Goal: Transaction & Acquisition: Purchase product/service

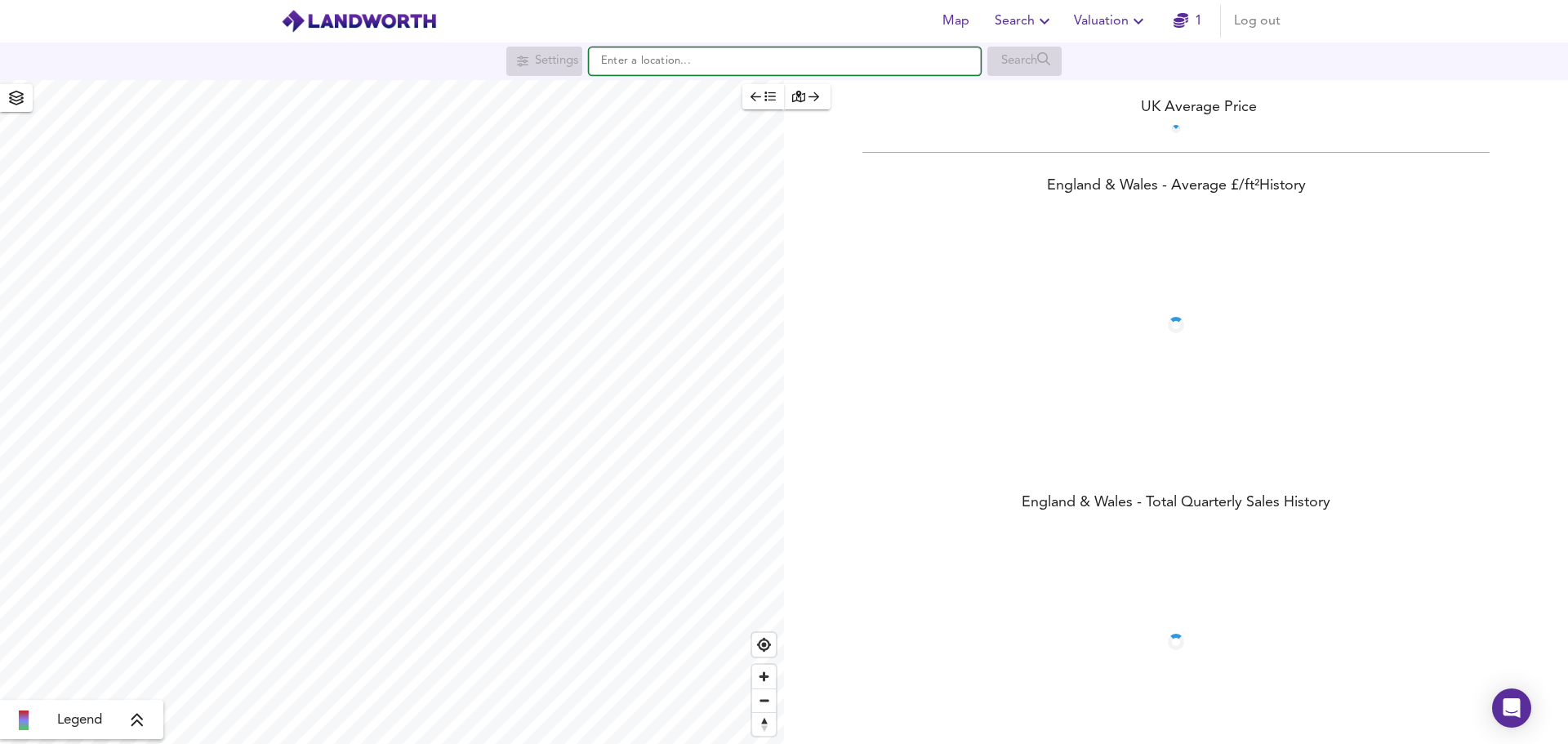
click at [749, 69] on input "text" at bounding box center [784, 61] width 392 height 28
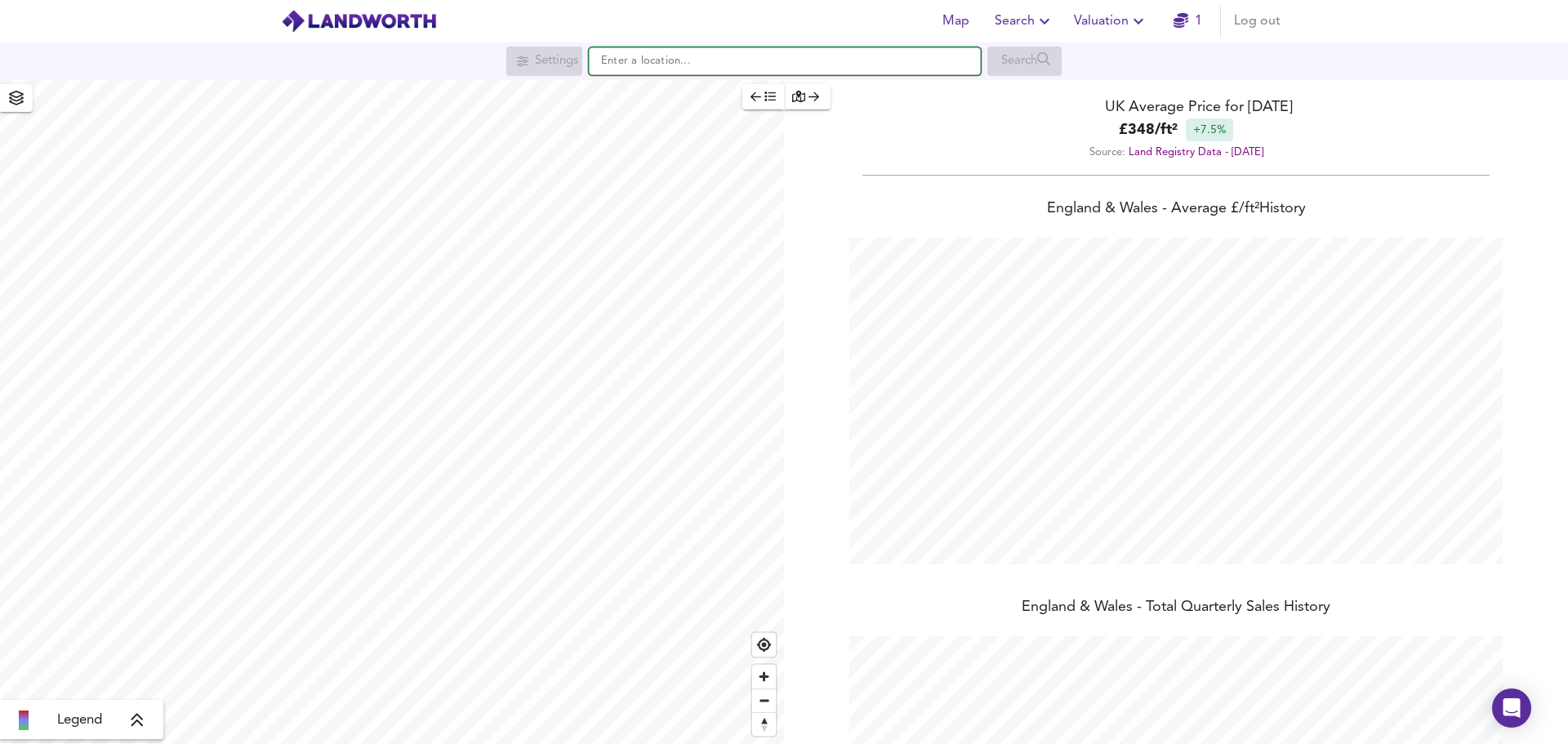
scroll to position [744, 1568]
click at [667, 96] on strong "EC1V 3RX" at bounding box center [650, 93] width 55 height 11
type input "London EC1V 3RX"
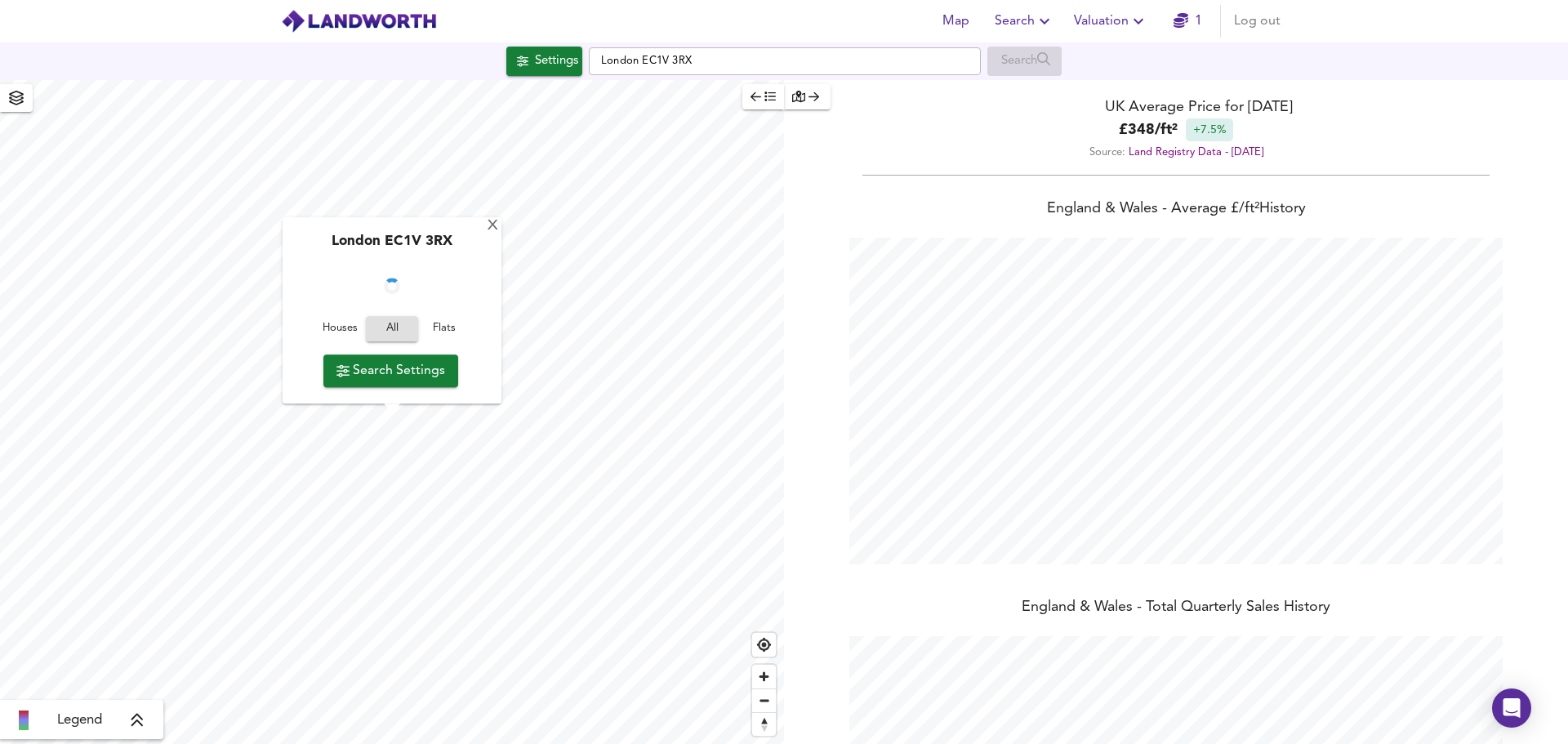
checkbox input "false"
checkbox input "true"
click at [548, 65] on div "Settings" at bounding box center [556, 61] width 43 height 21
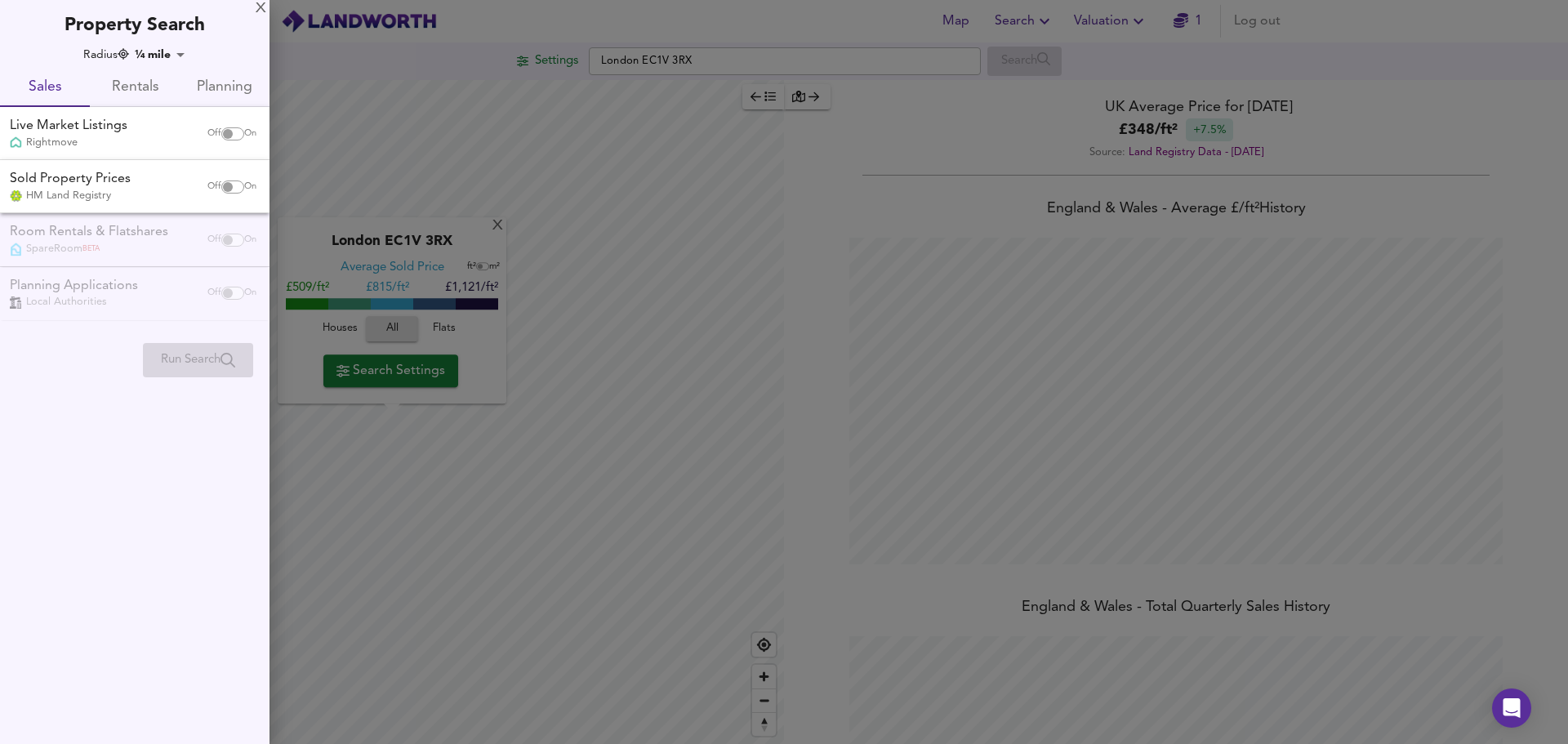
click at [147, 87] on span "Rentals" at bounding box center [134, 88] width 70 height 25
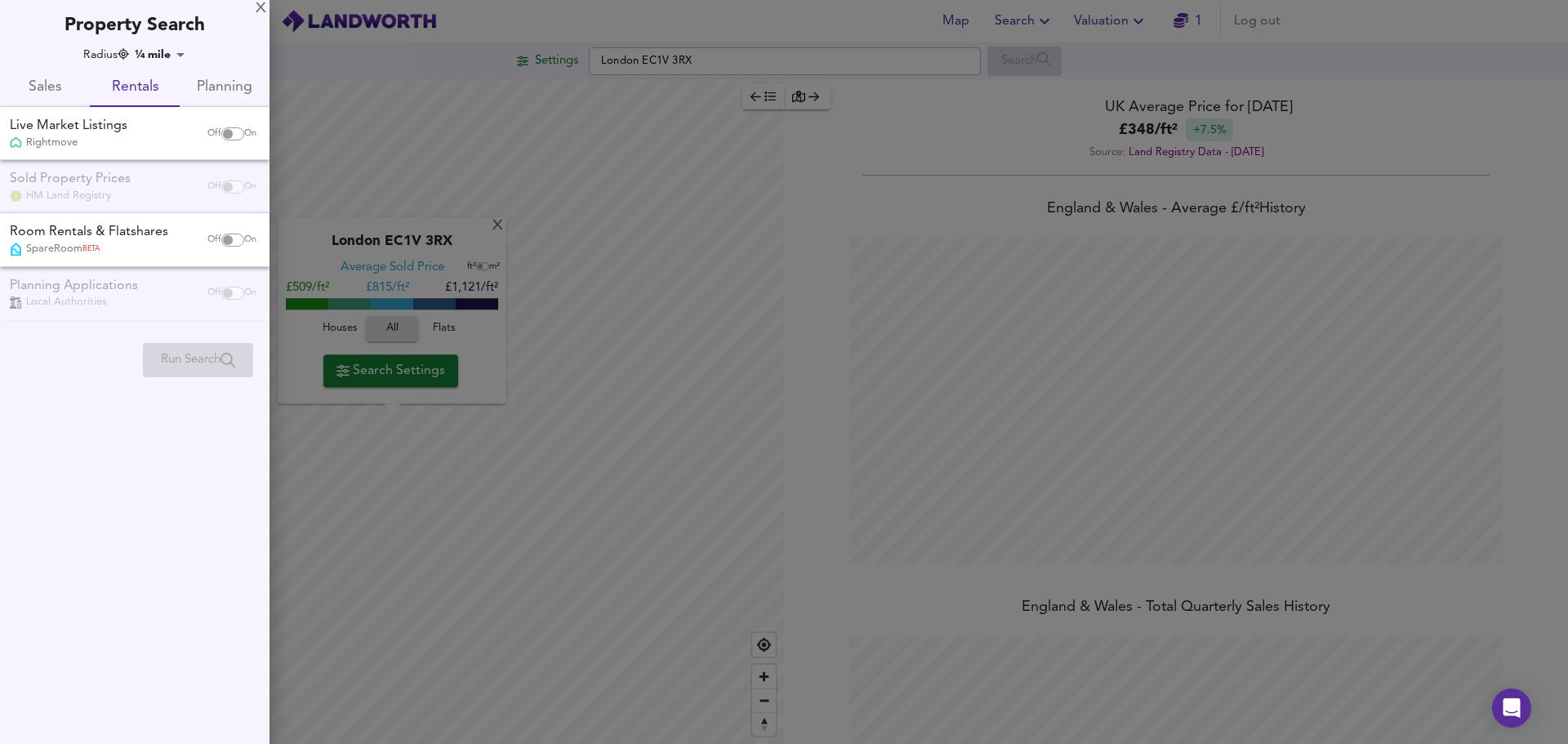
click at [226, 133] on input "checkbox" at bounding box center [228, 134] width 39 height 13
checkbox input "true"
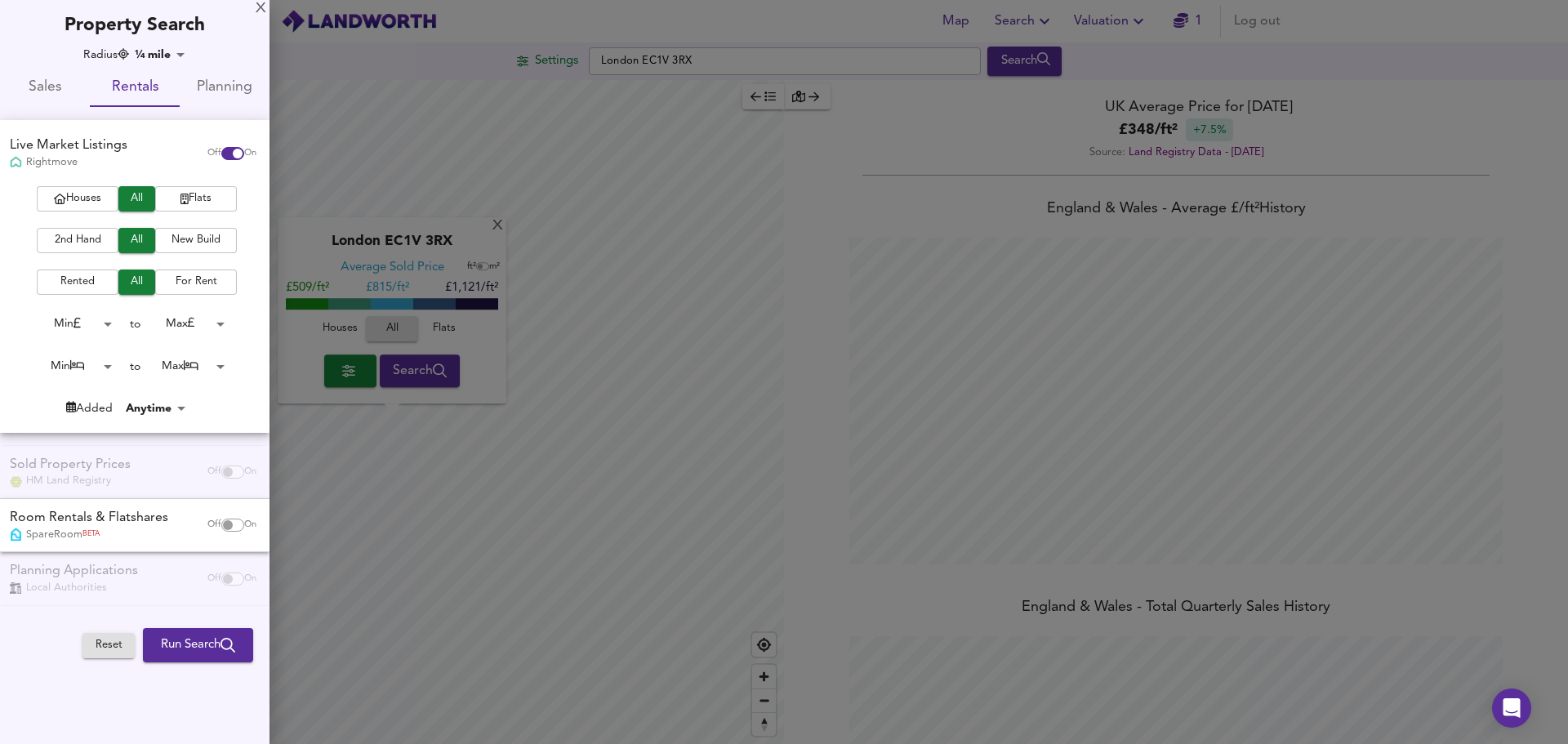
click at [87, 236] on span "2nd Hand" at bounding box center [77, 241] width 65 height 19
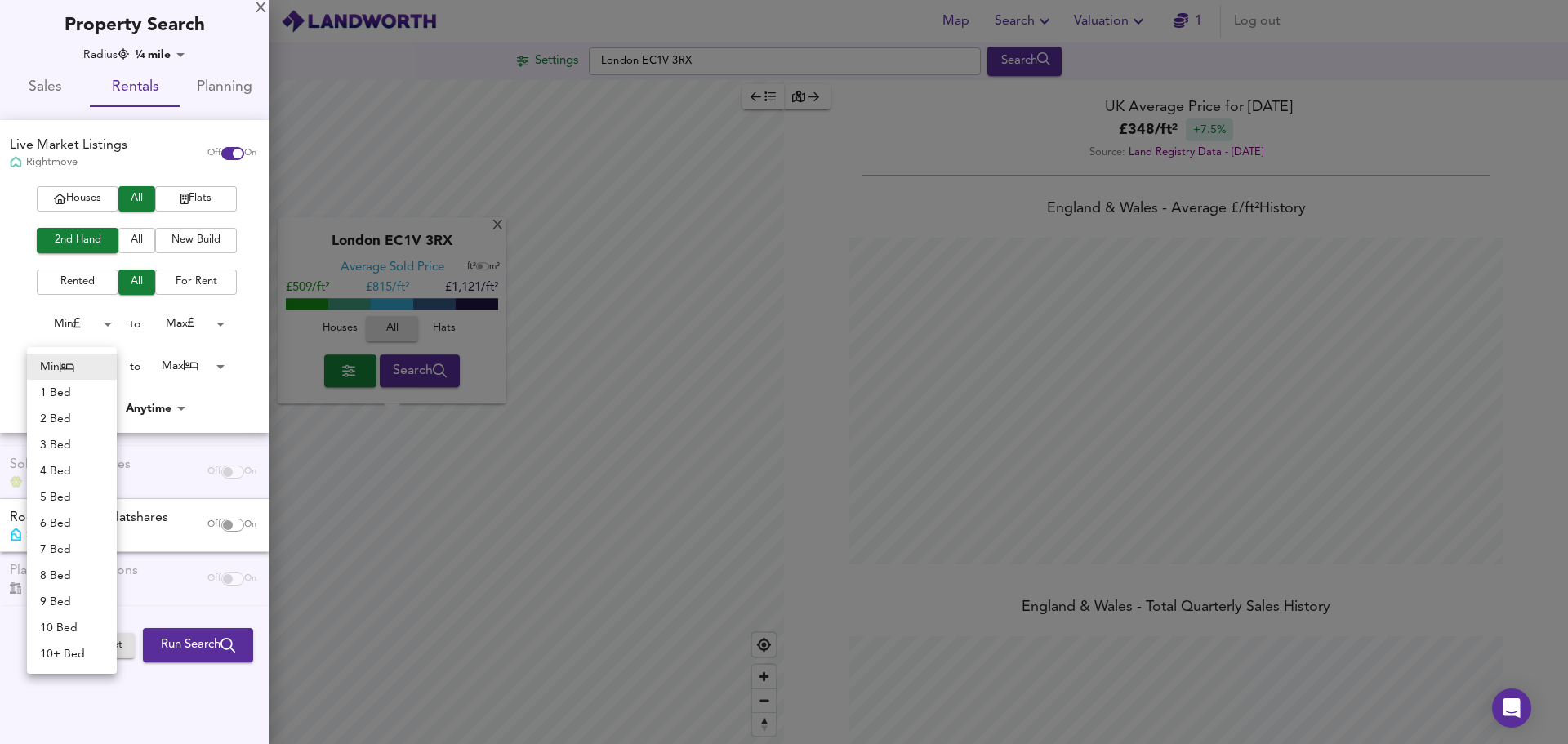
click at [103, 365] on body "Map Search Valuation 1 Log out Settings London EC1V 3RX Search X London EC1V 3R…" at bounding box center [784, 372] width 1568 height 744
click at [77, 387] on li "1 Bed" at bounding box center [72, 392] width 90 height 26
type input "1"
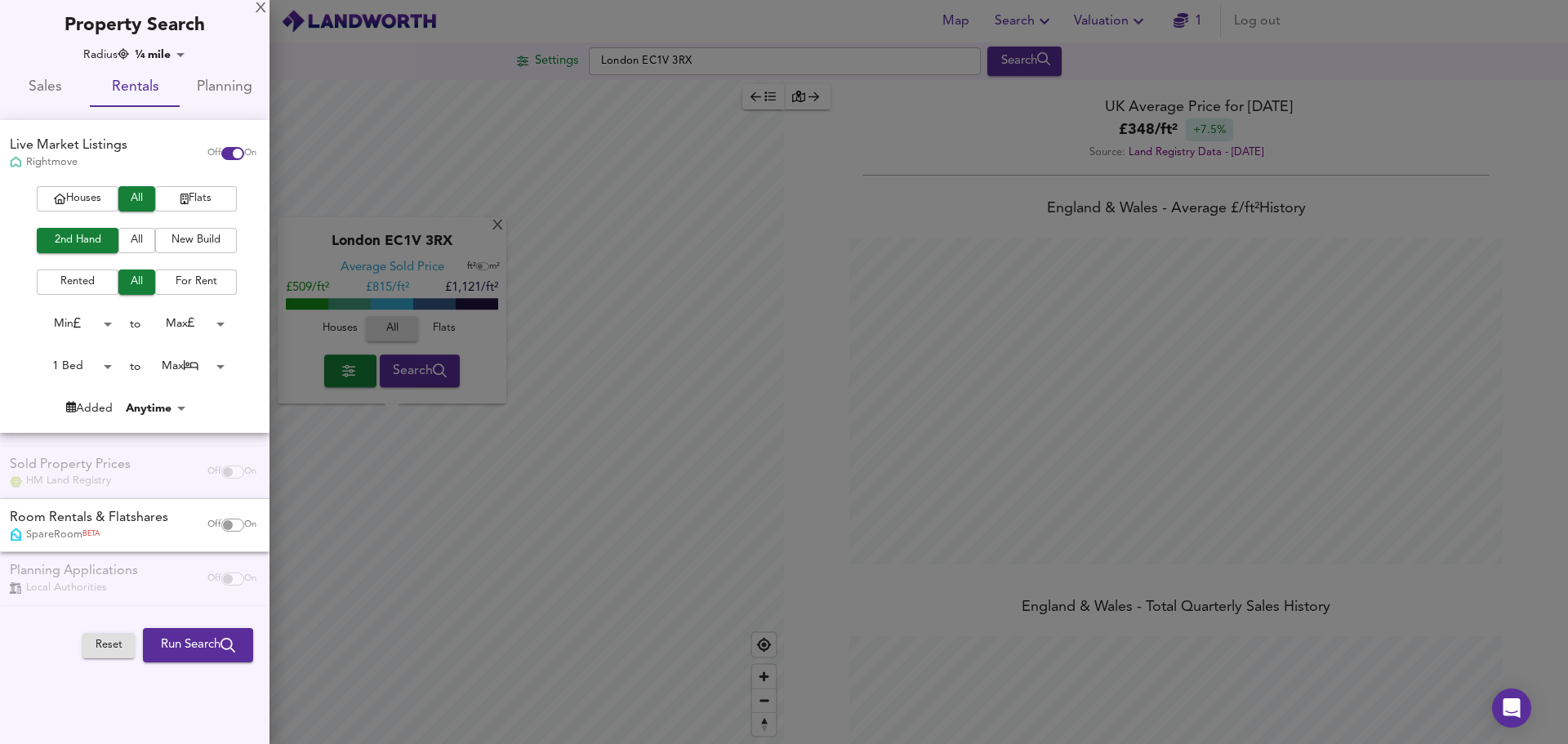
click at [217, 365] on body "Map Search Valuation 1 Log out Settings London EC1V 3RX Search X London EC1V 3R…" at bounding box center [784, 372] width 1568 height 744
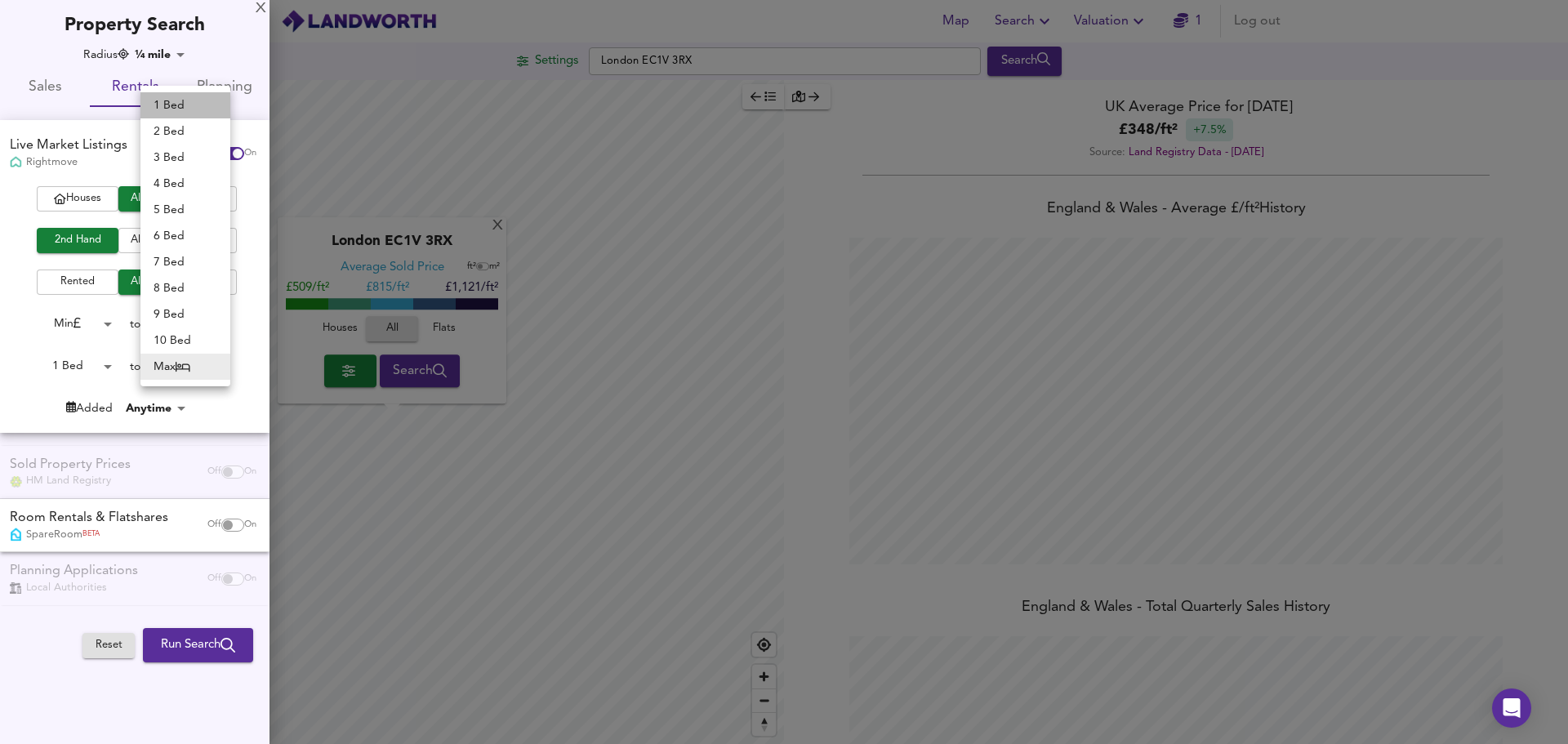
click at [190, 104] on li "1 Bed" at bounding box center [186, 104] width 90 height 26
type input "1"
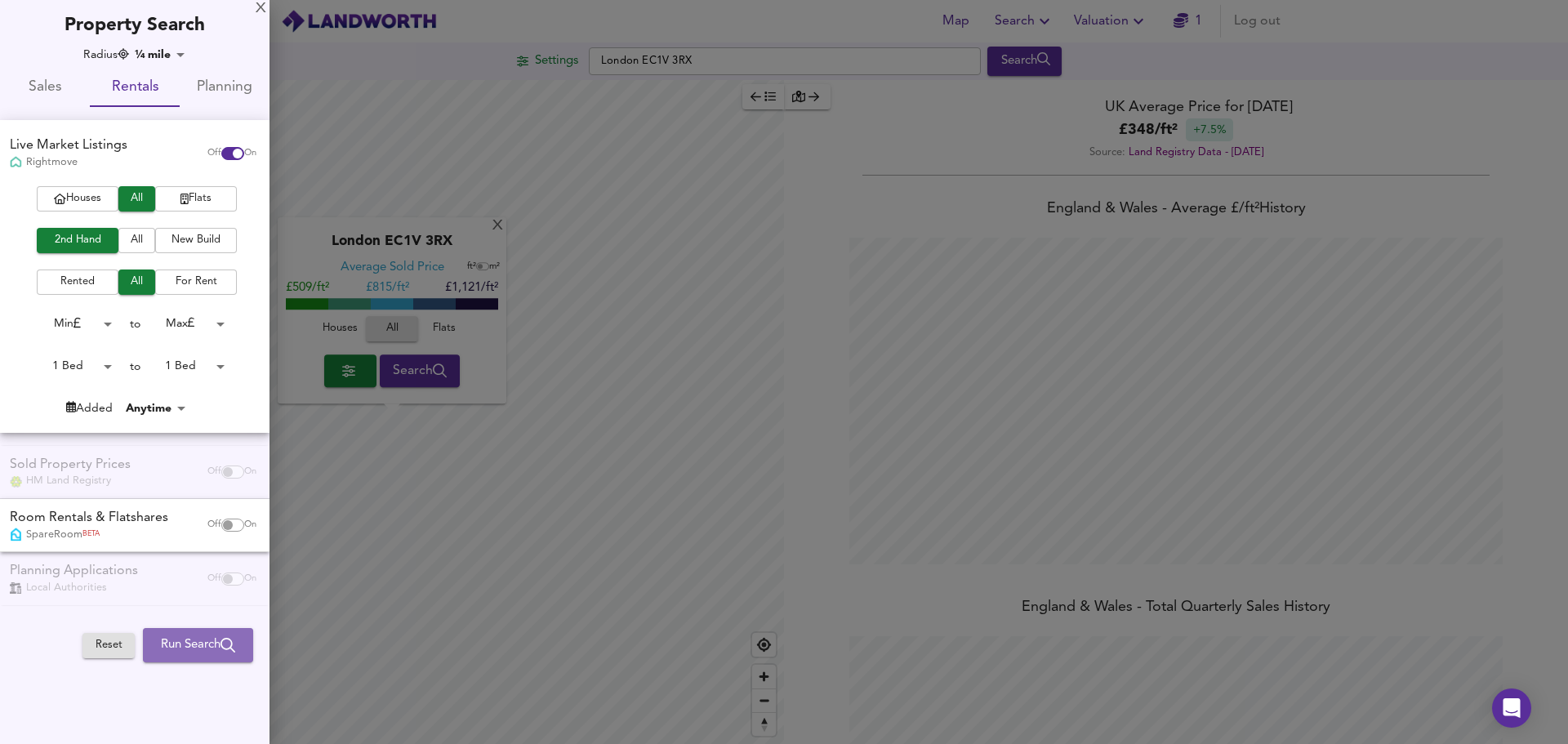
click at [180, 651] on span "Run Search" at bounding box center [198, 645] width 75 height 21
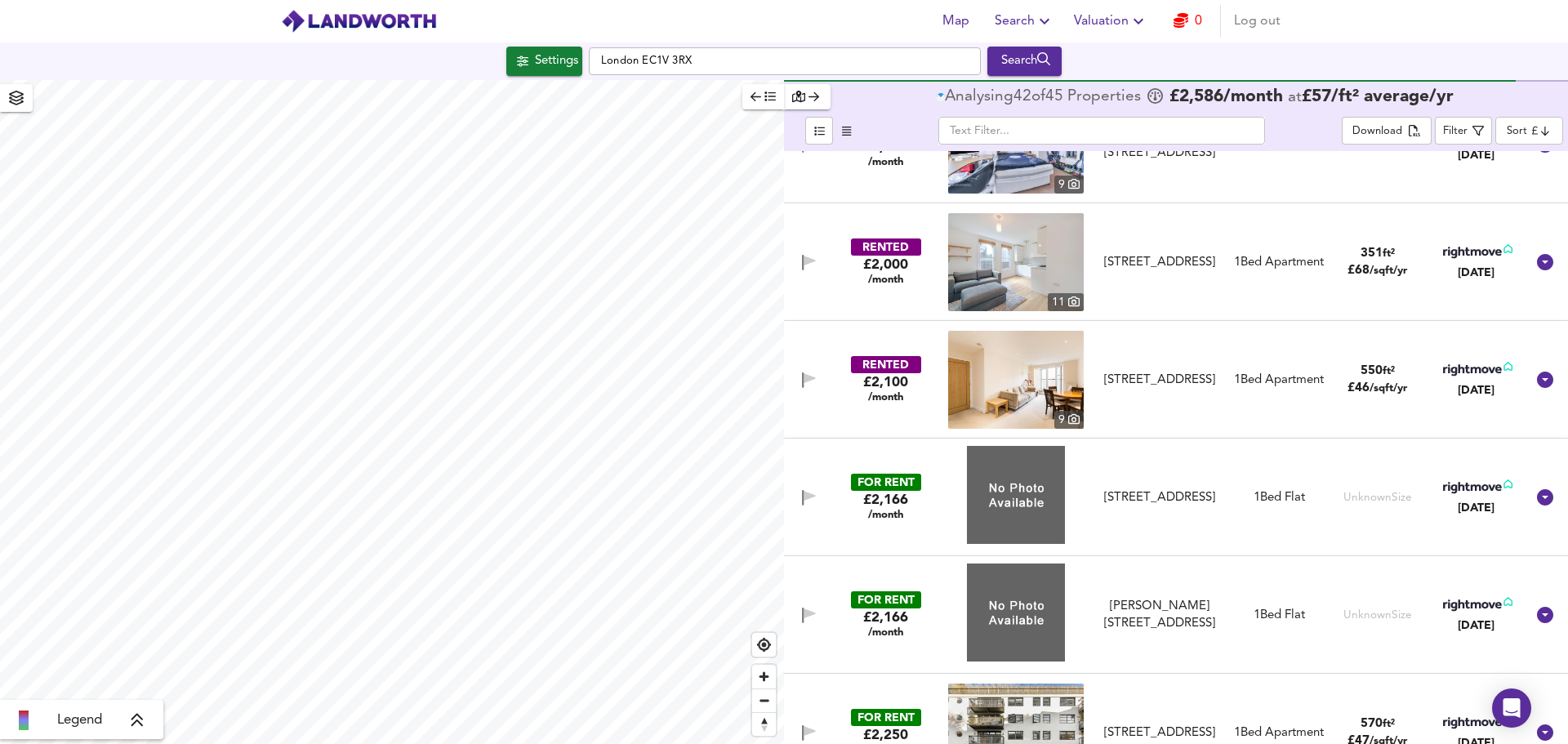
scroll to position [734, 0]
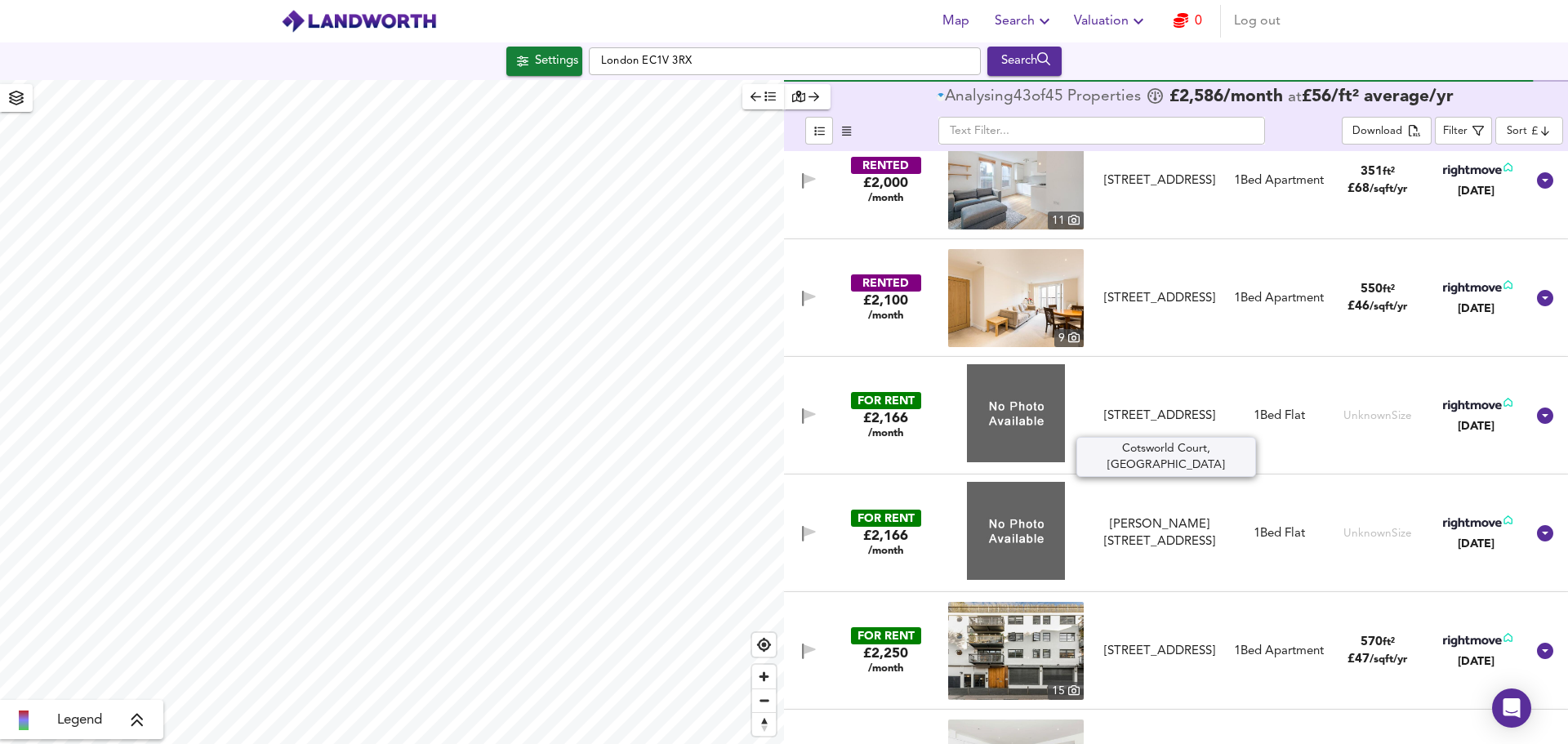
click at [1176, 407] on div "Cotsworld Court, Gee Street, EC1V 3RX" at bounding box center [1159, 416] width 126 height 17
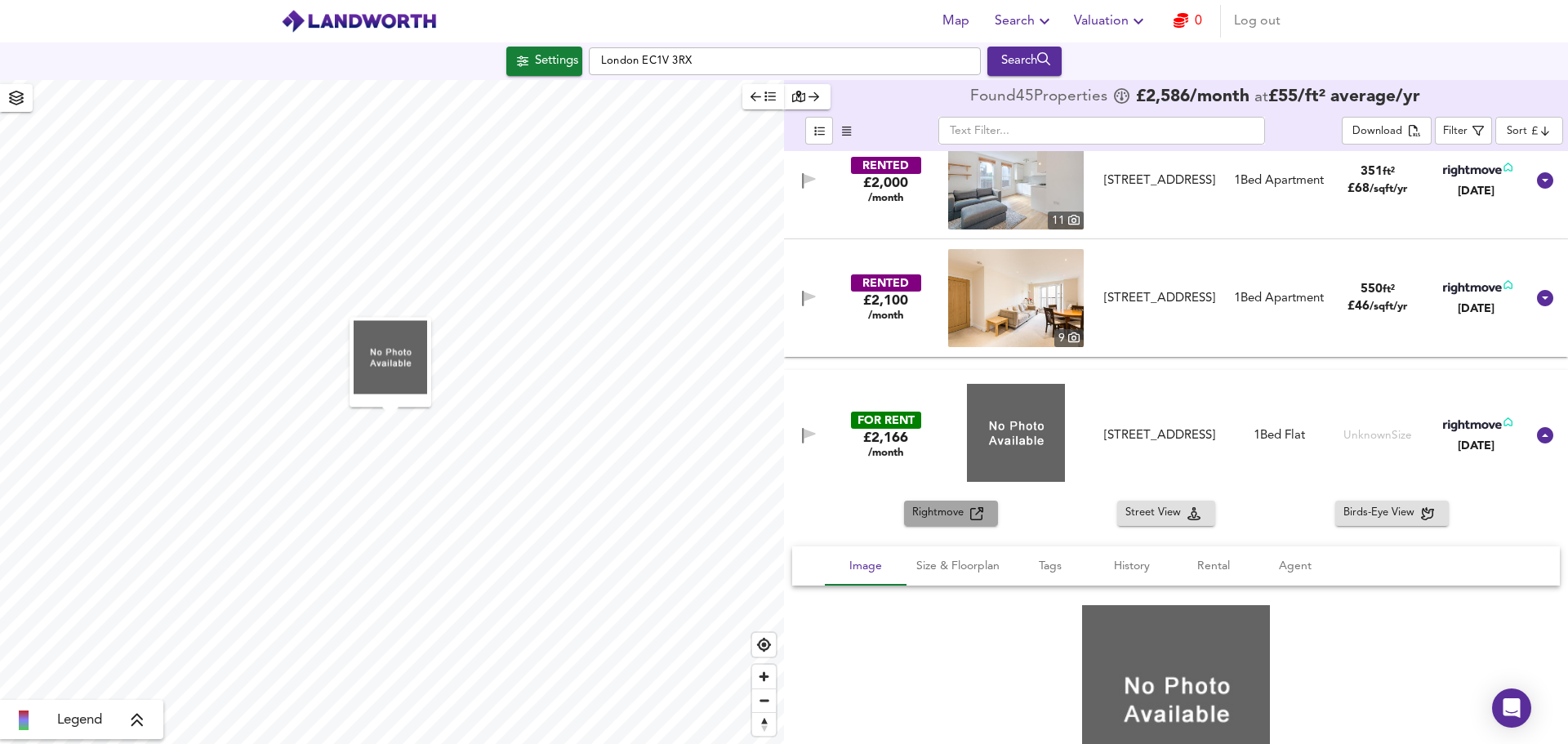
click at [929, 506] on span "Rightmove" at bounding box center [940, 514] width 58 height 19
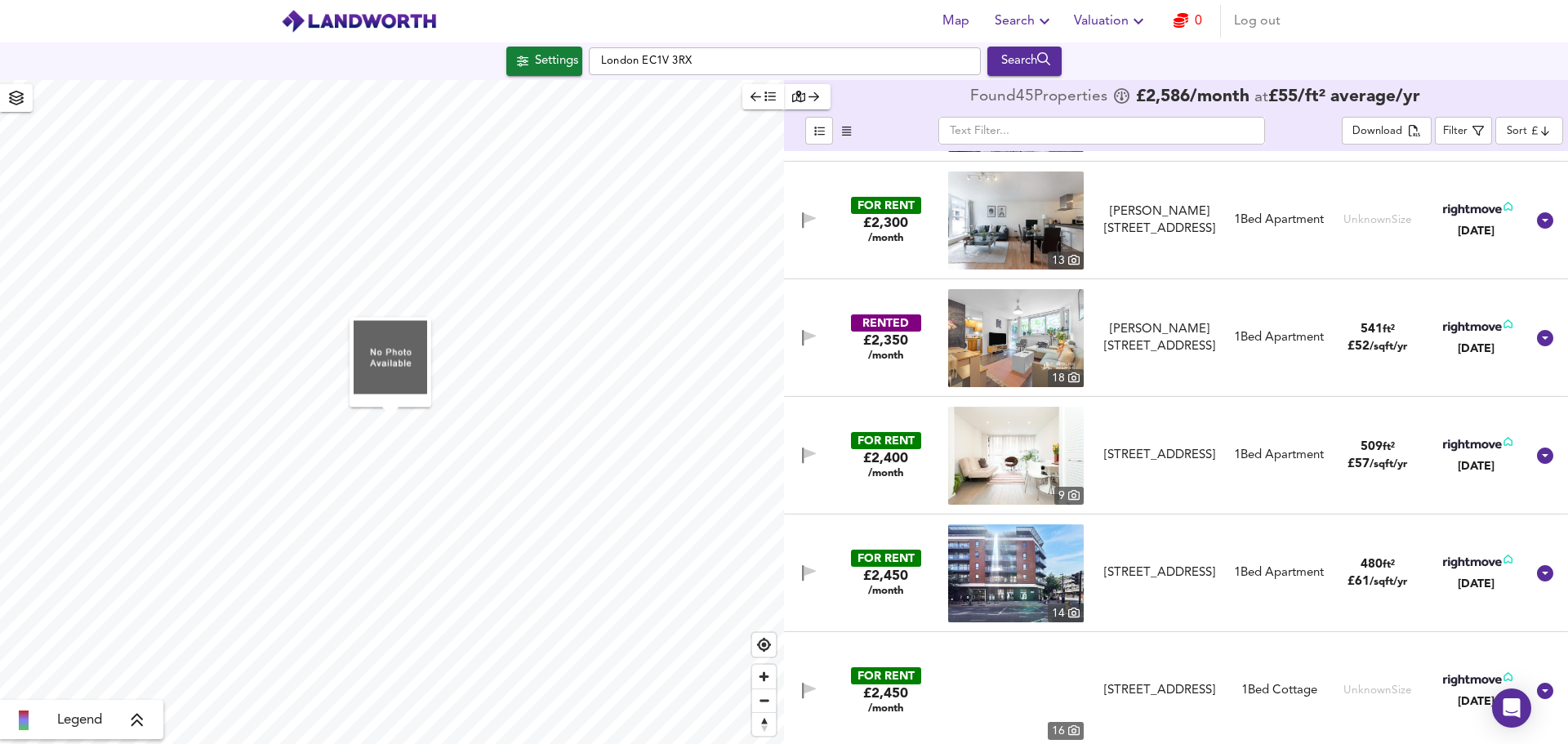
scroll to position [2041, 0]
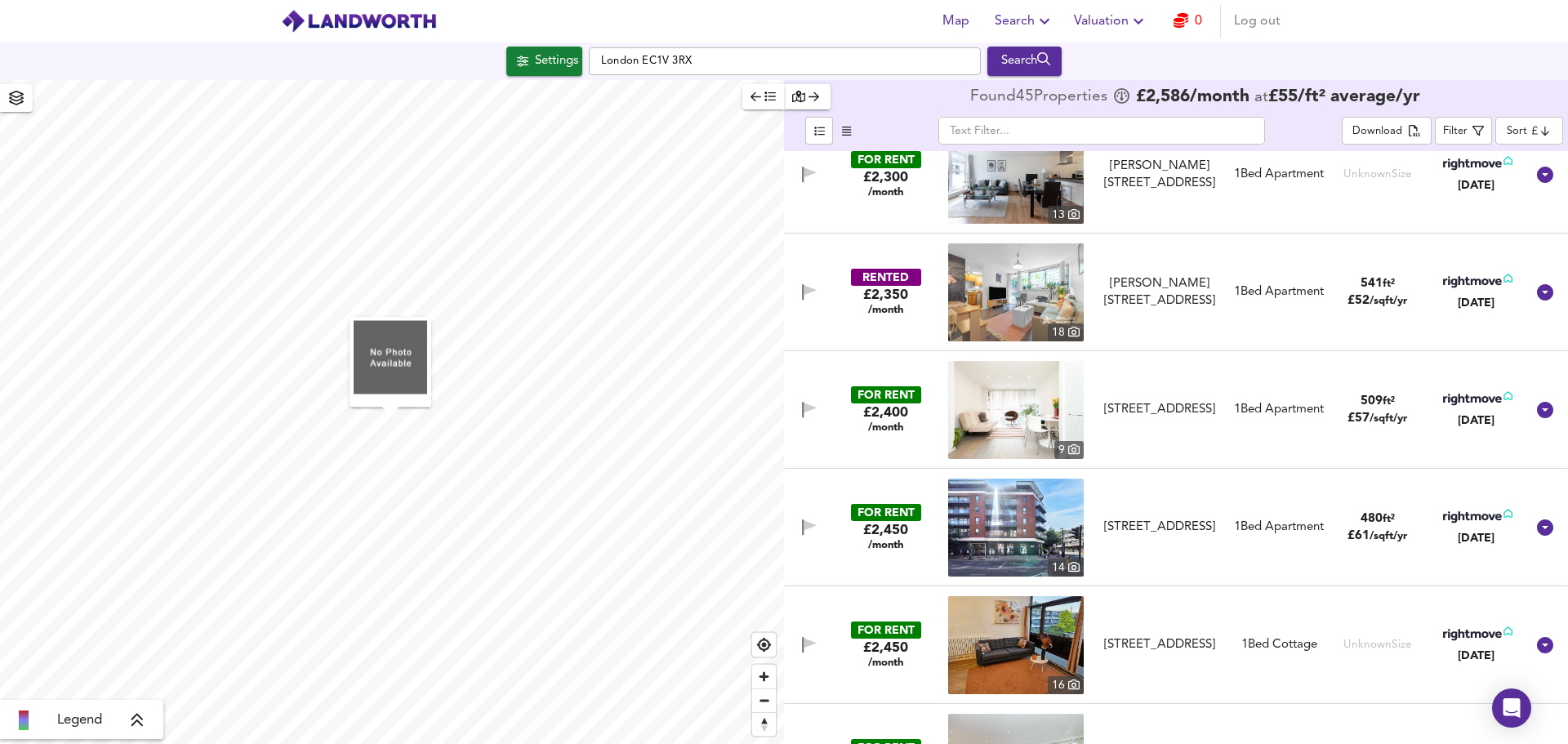
click at [1030, 283] on img at bounding box center [1016, 292] width 136 height 98
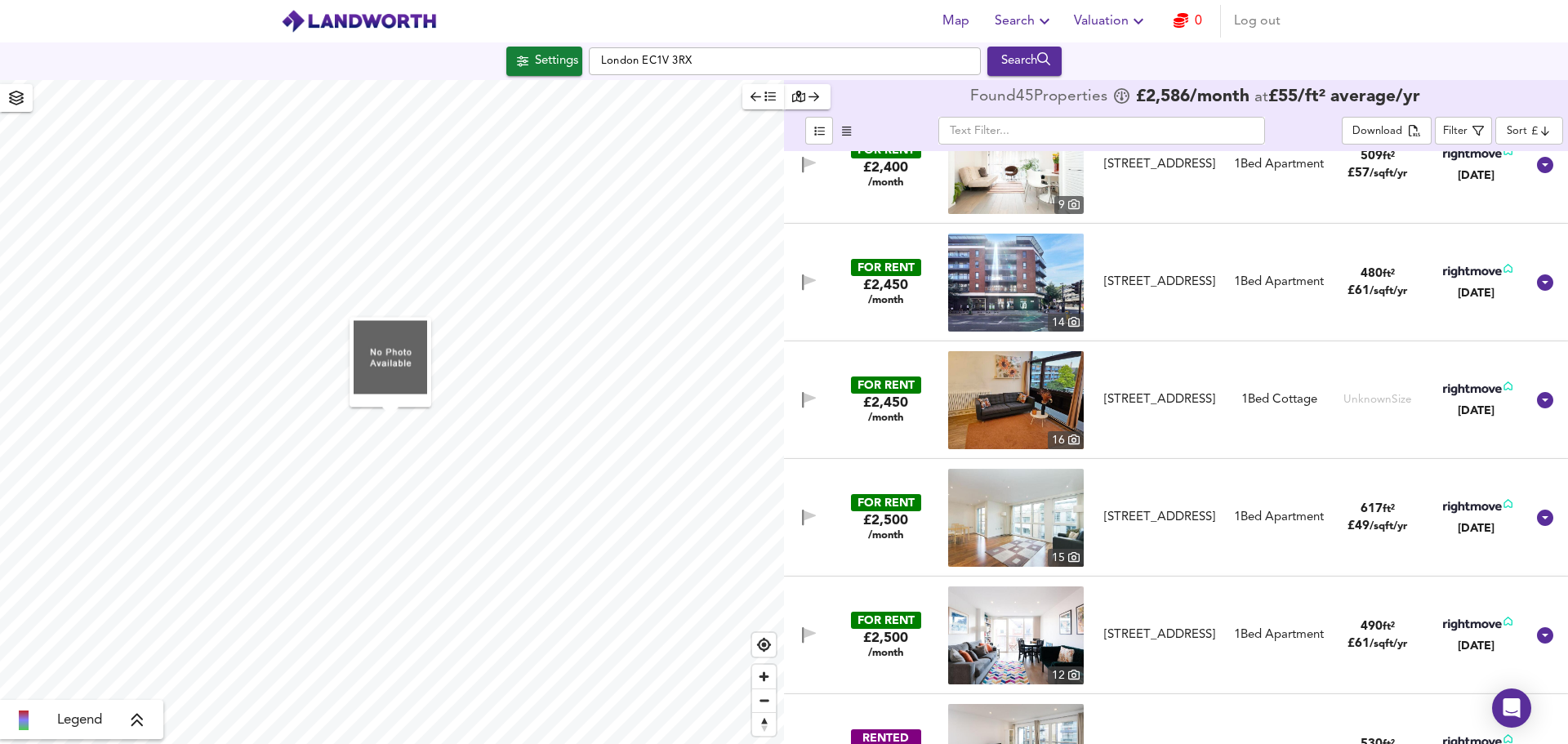
scroll to position [1877, 0]
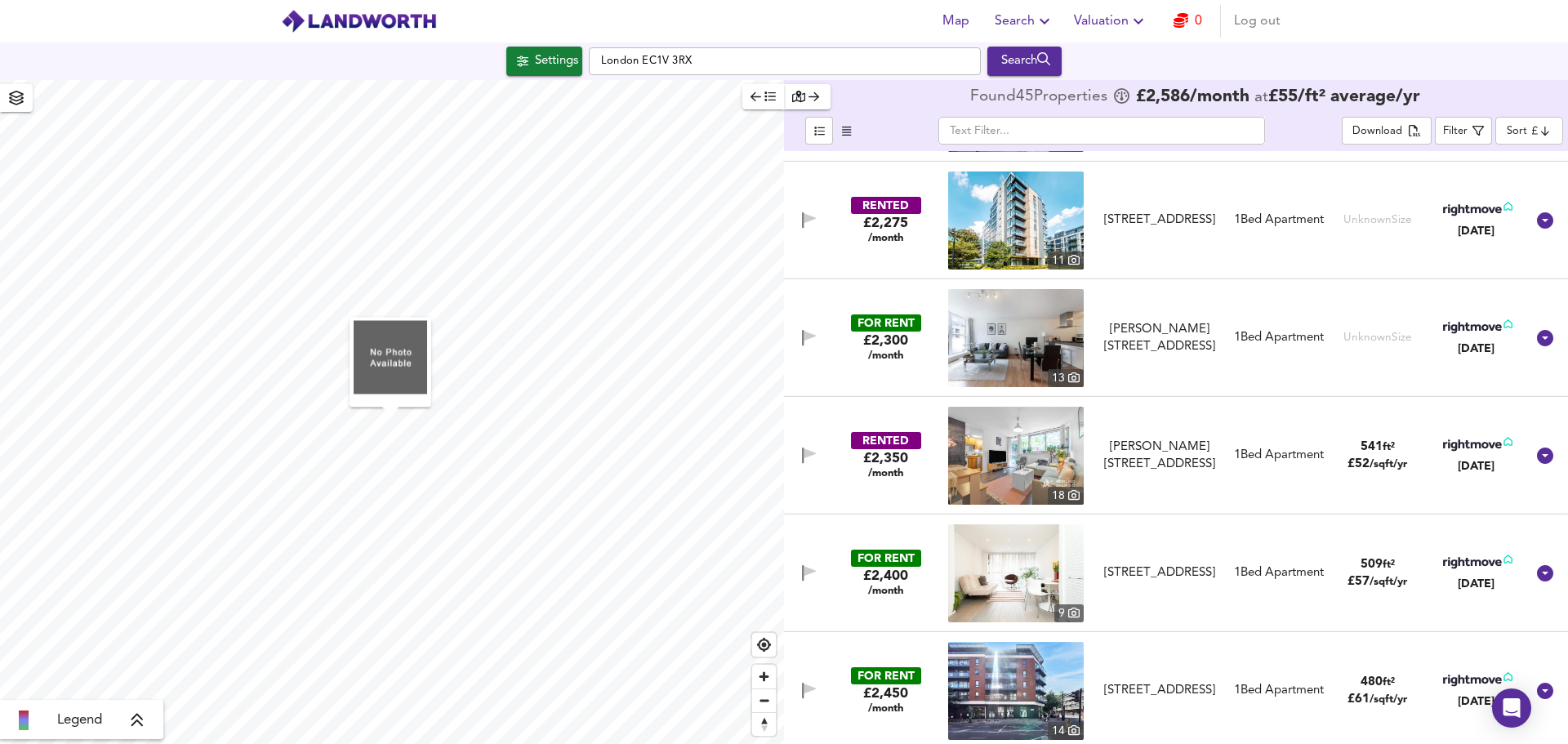
click at [523, 78] on div "Settings London EC1V 3RX Search" at bounding box center [784, 60] width 1568 height 37
click at [524, 64] on span "Settings" at bounding box center [543, 61] width 68 height 21
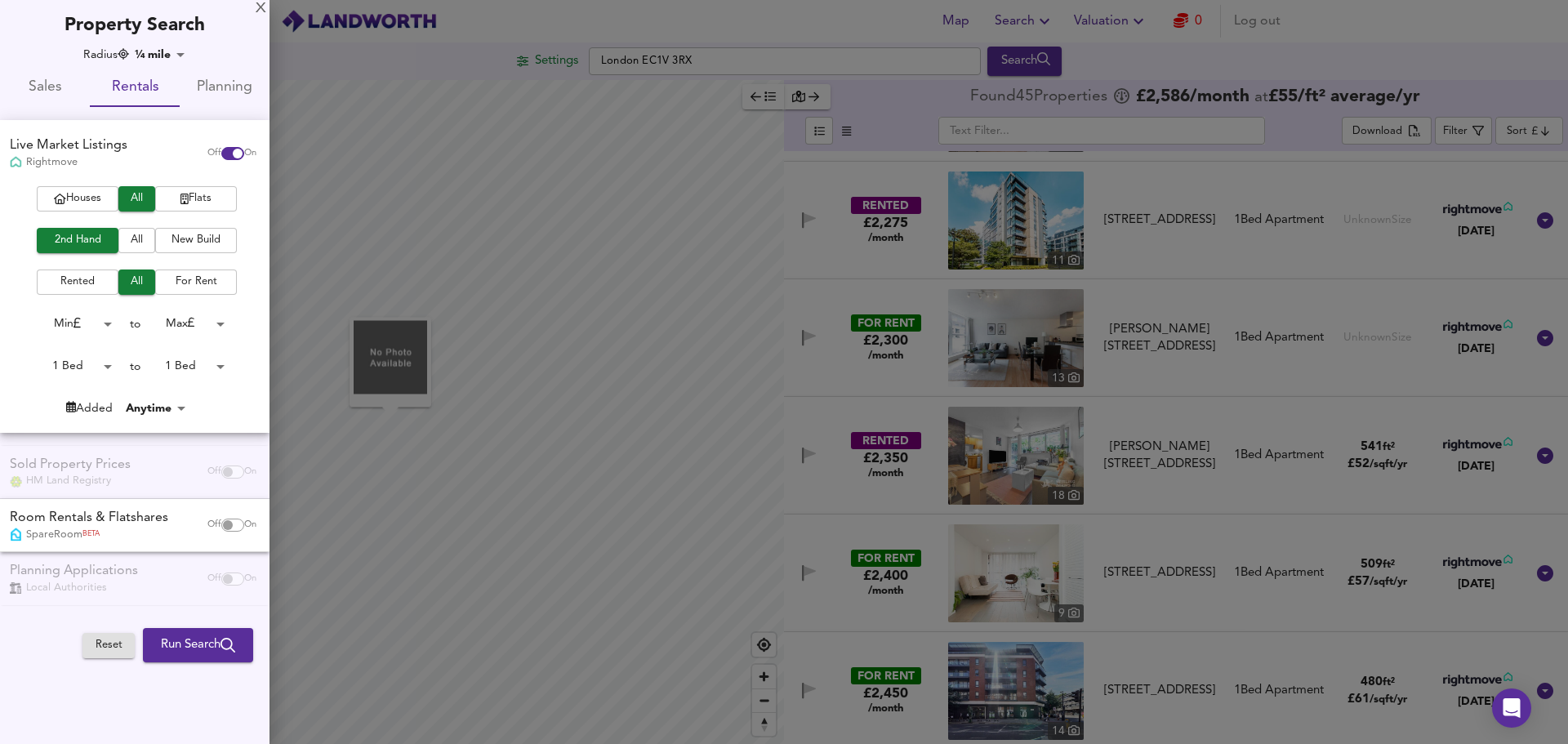
click at [165, 58] on body "Map Search Valuation 0 Log out Settings London EC1V 3RX Search Legend Found 45 …" at bounding box center [784, 372] width 1568 height 744
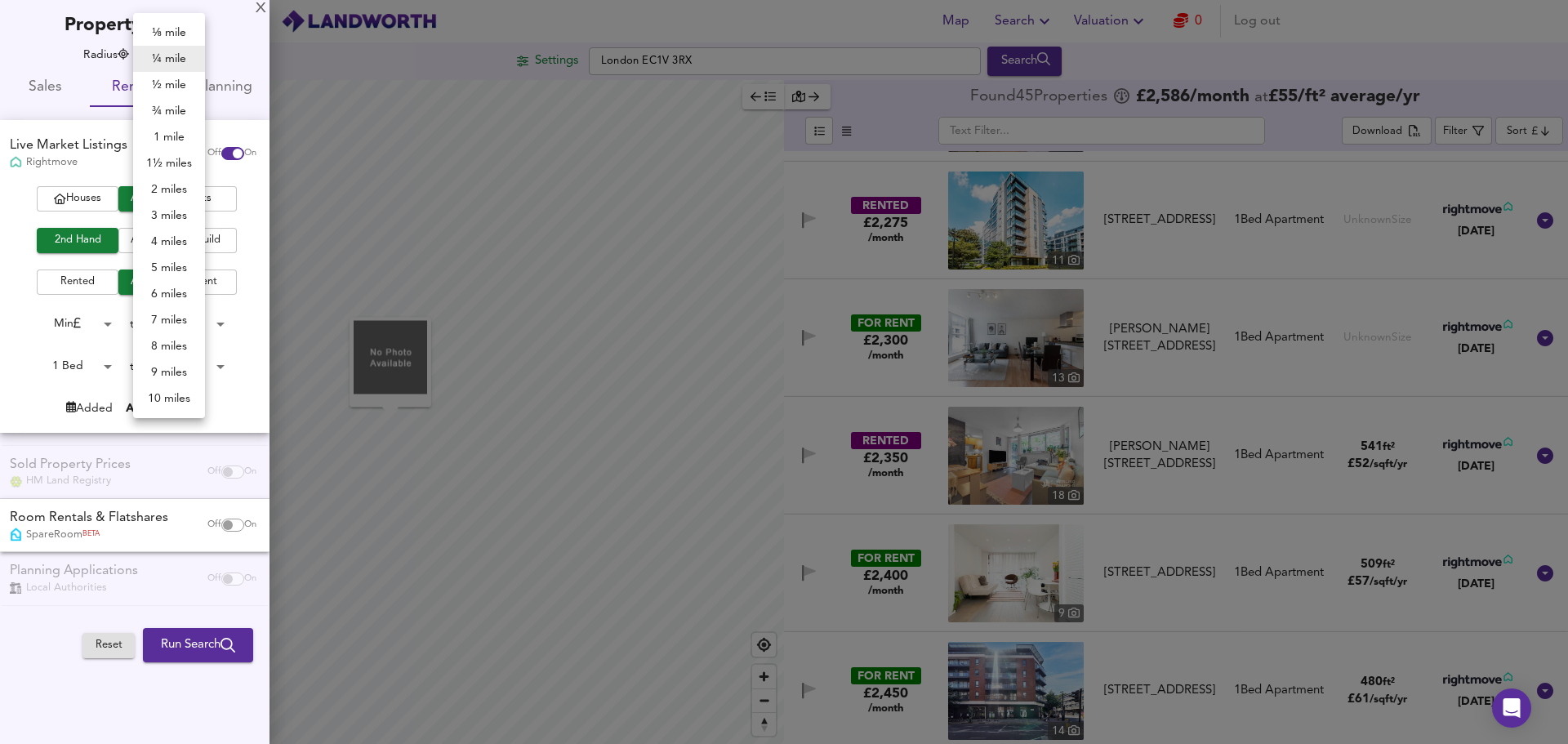
click at [170, 85] on li "½ mile" at bounding box center [168, 84] width 72 height 26
type input "805"
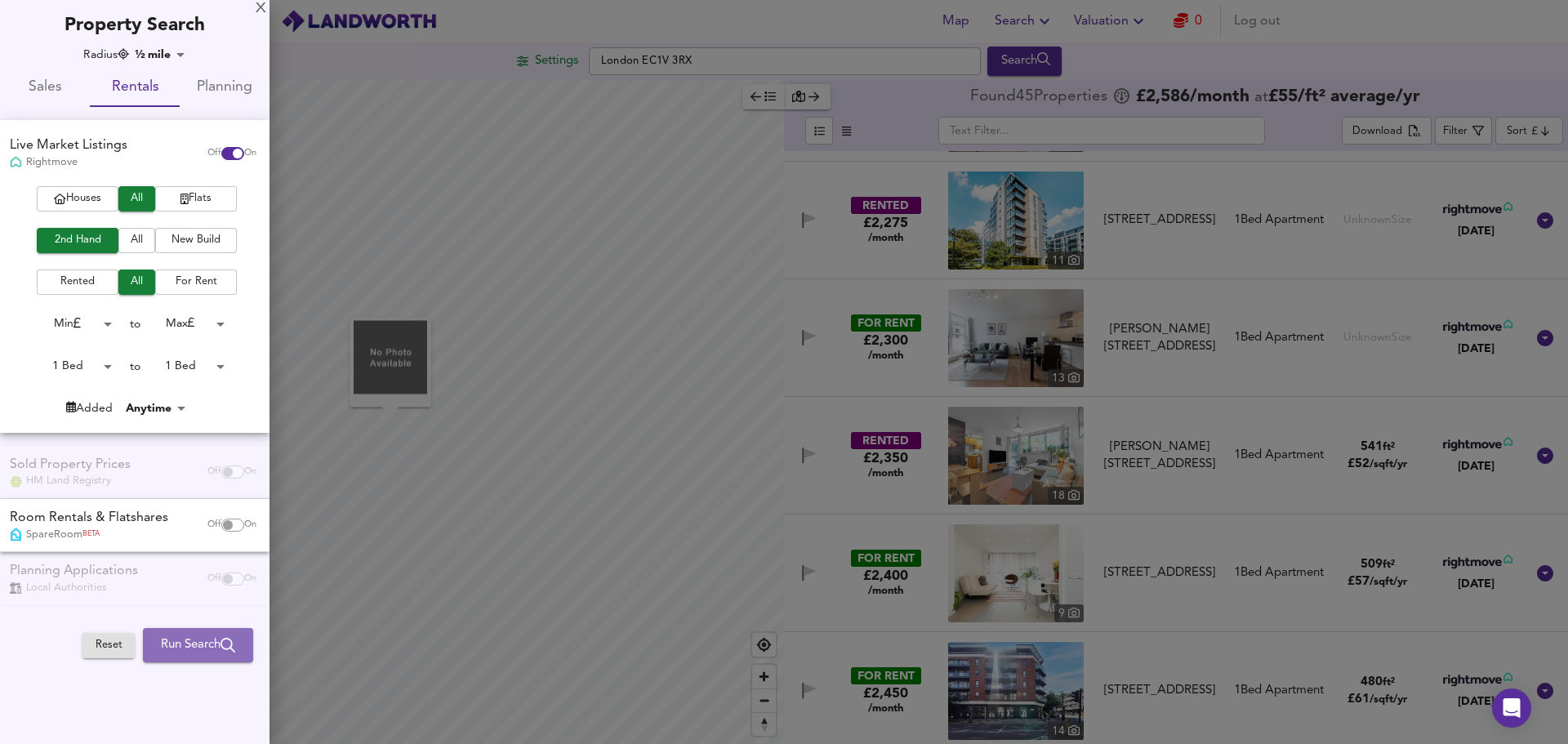
click at [165, 644] on span "Run Search" at bounding box center [198, 645] width 75 height 21
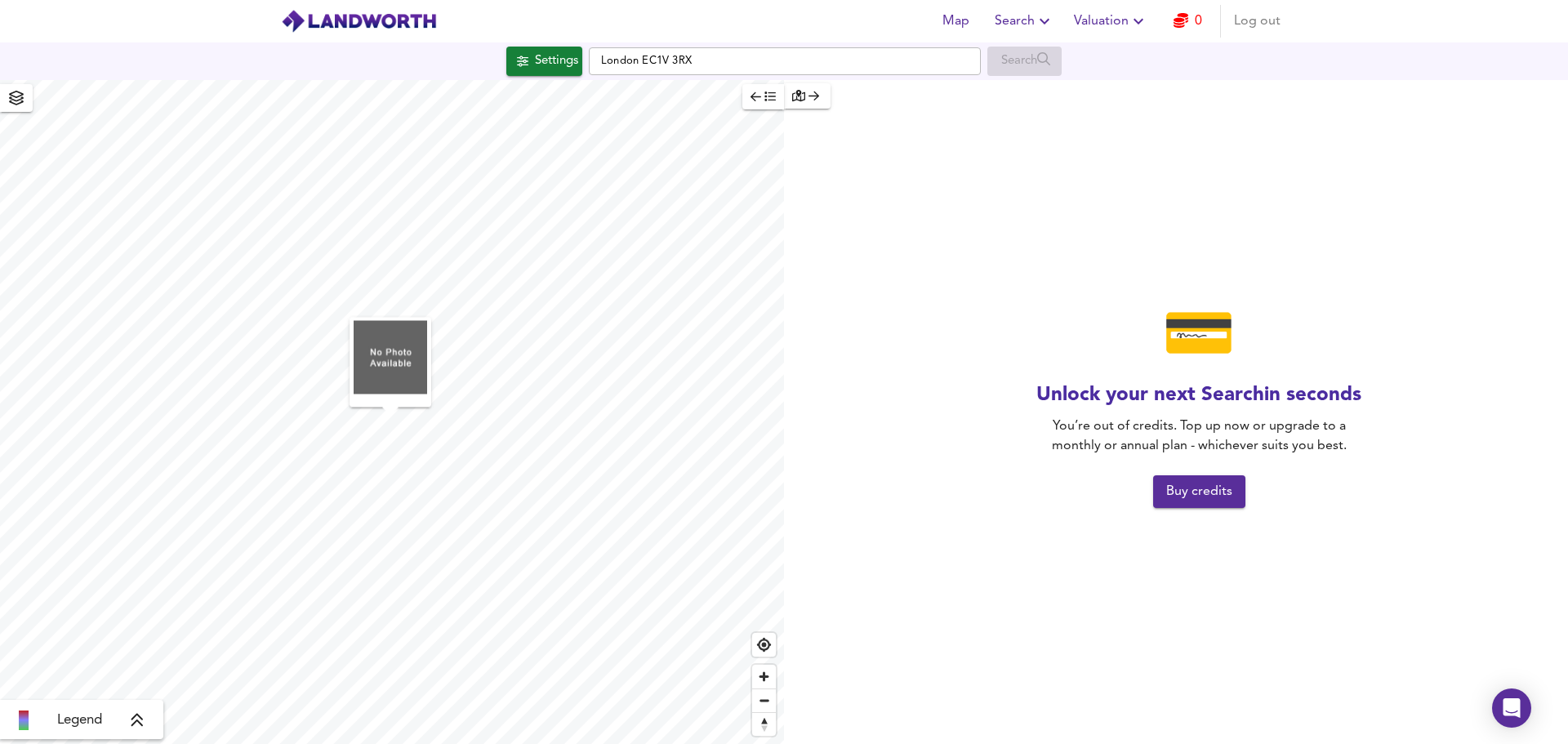
click at [1197, 496] on span "Buy credits" at bounding box center [1199, 492] width 66 height 23
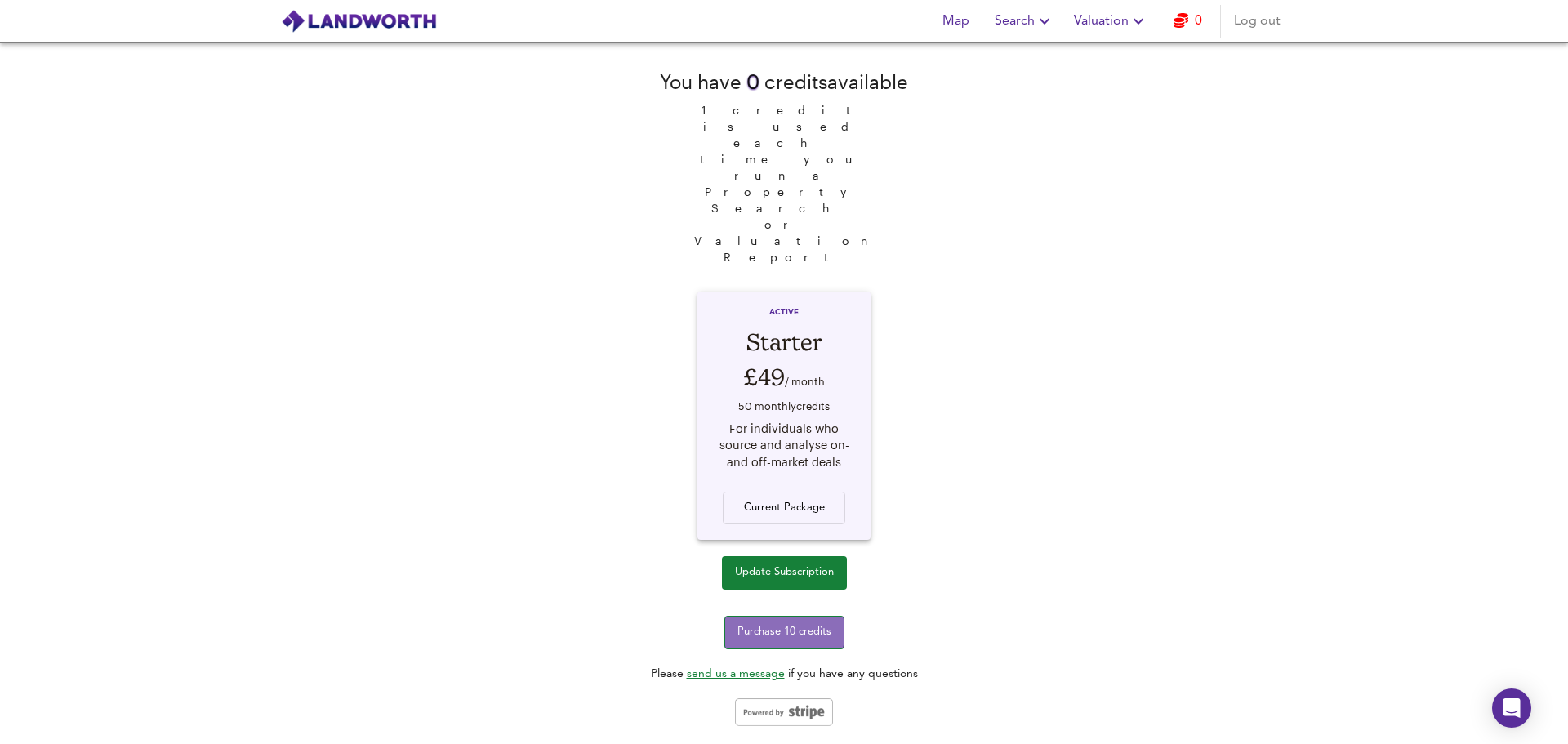
click at [759, 623] on span "Purchase 10 credits" at bounding box center [784, 632] width 94 height 19
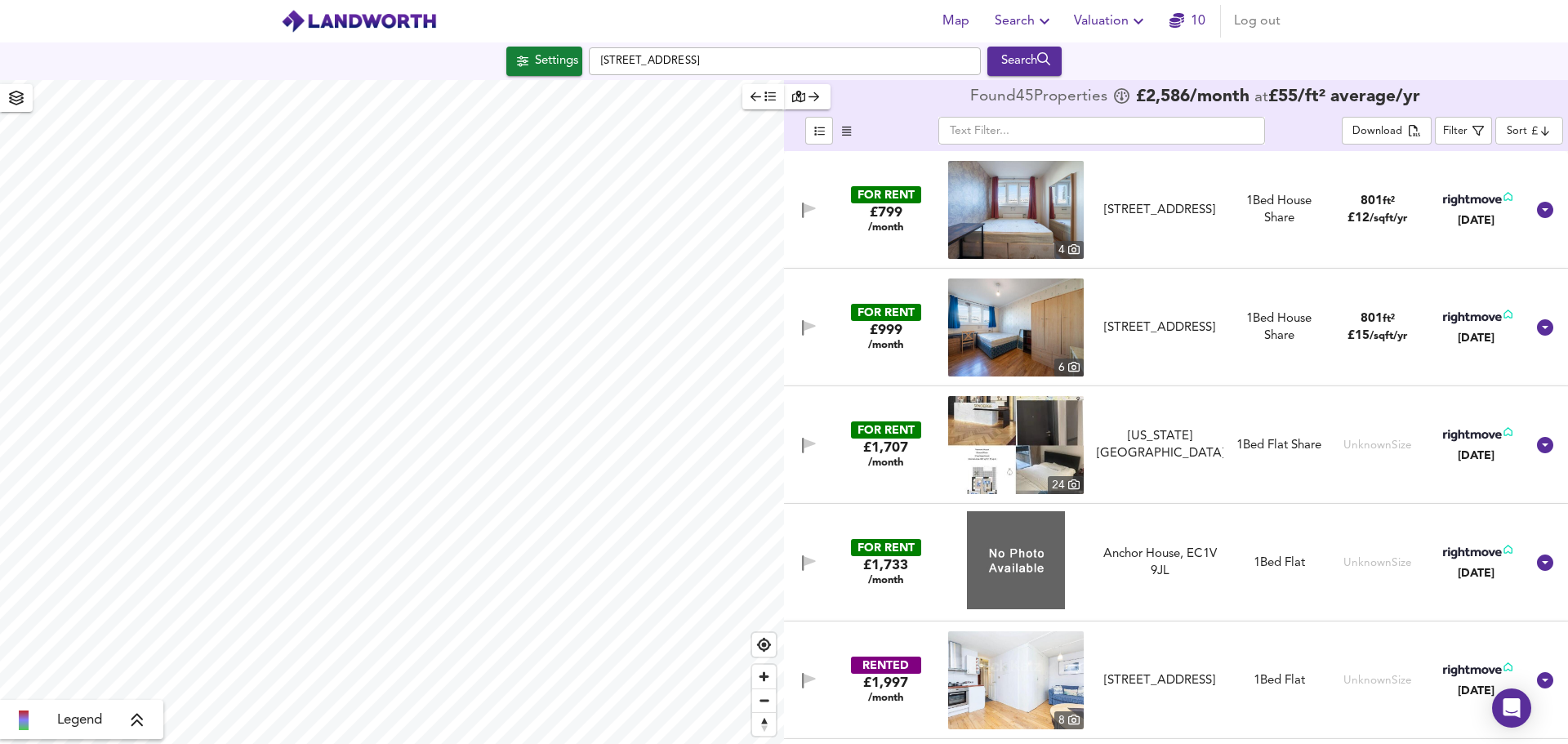
checkbox input "false"
checkbox input "true"
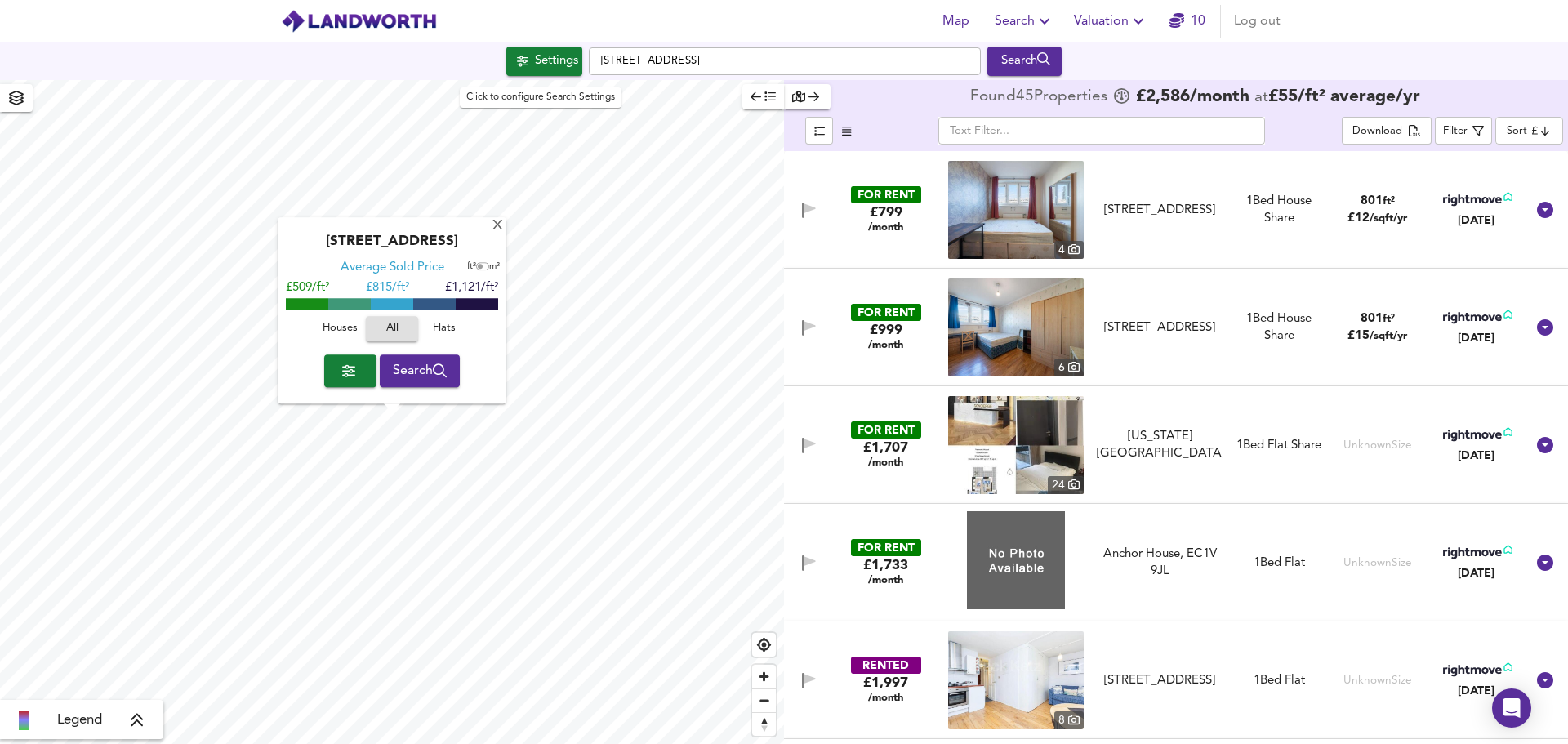
click at [535, 61] on div "Settings" at bounding box center [556, 61] width 43 height 21
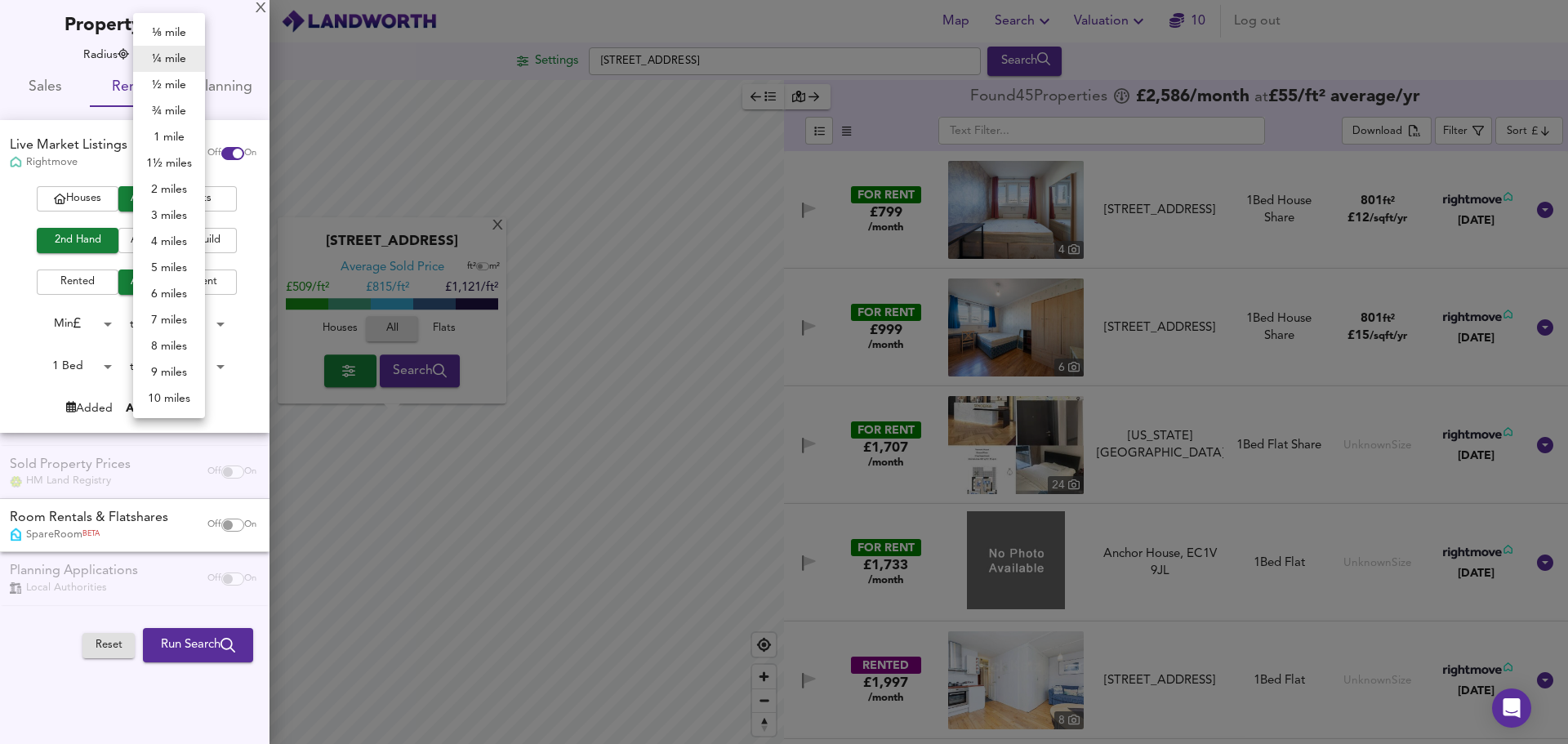
click at [177, 53] on body "Map Search Valuation 10 Log out Settings Gee Street, EC1V 3RS Search X Gee Stre…" at bounding box center [784, 372] width 1568 height 744
click at [163, 85] on li "½ mile" at bounding box center [168, 84] width 72 height 26
type input "805"
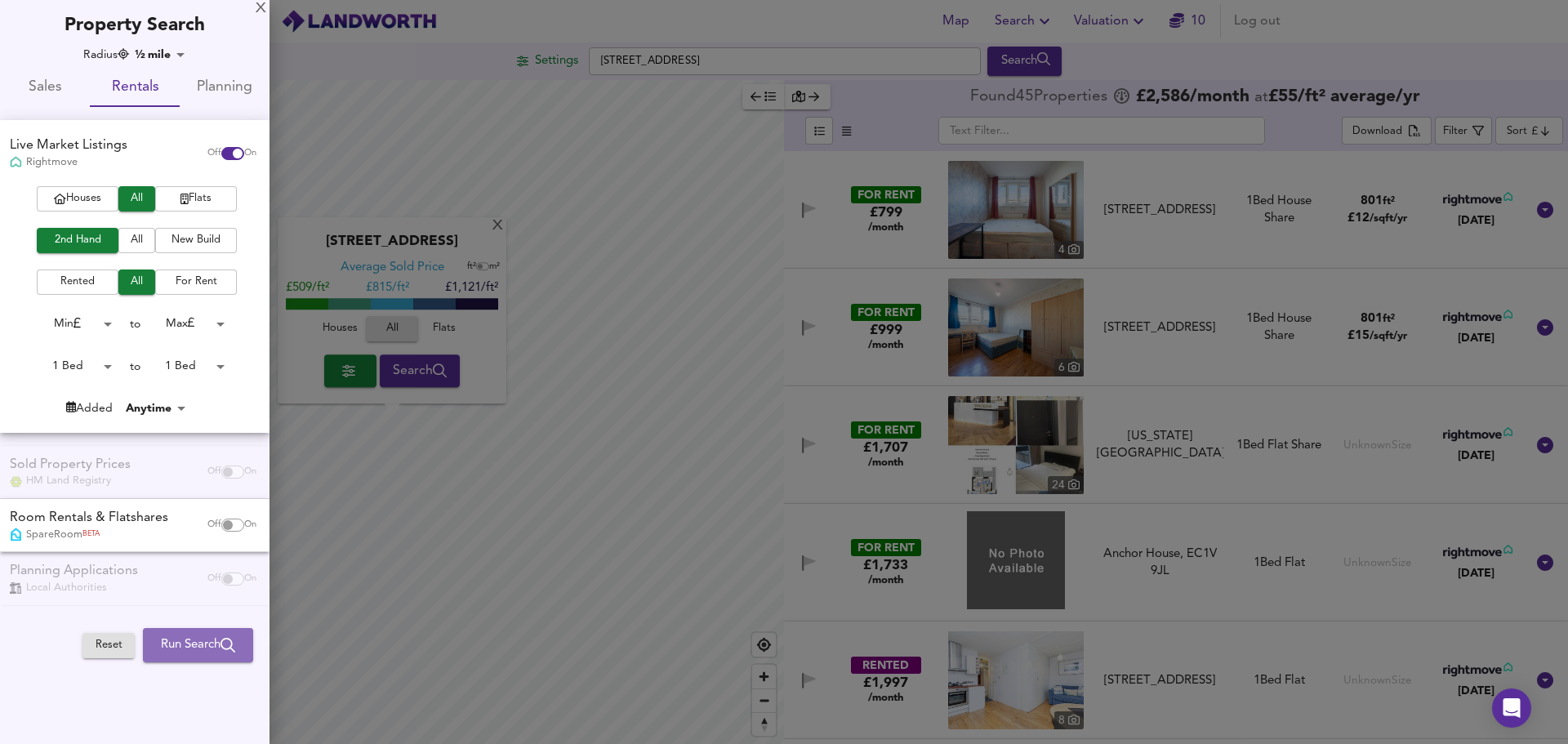
click at [184, 644] on span "Run Search" at bounding box center [198, 645] width 75 height 21
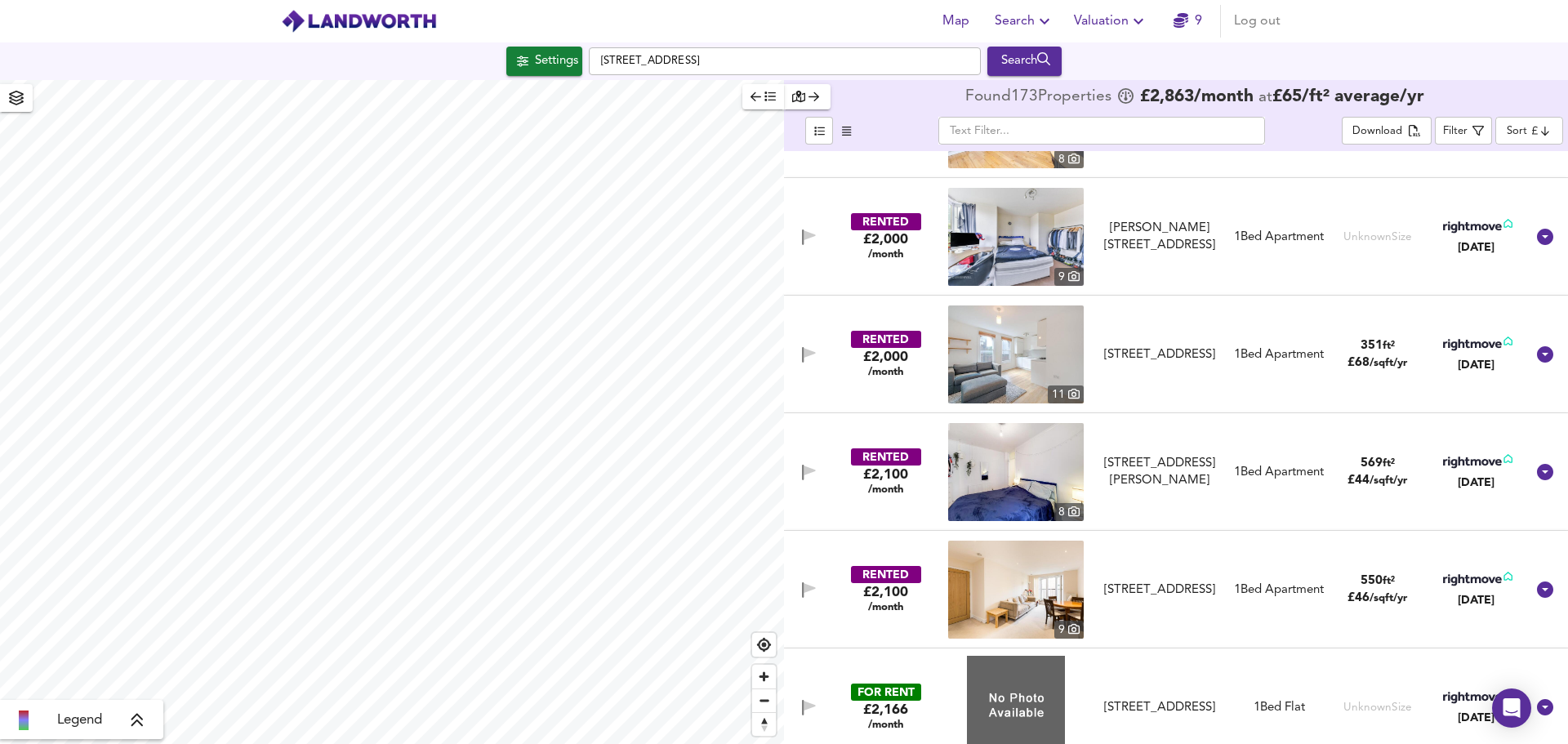
scroll to position [1224, 0]
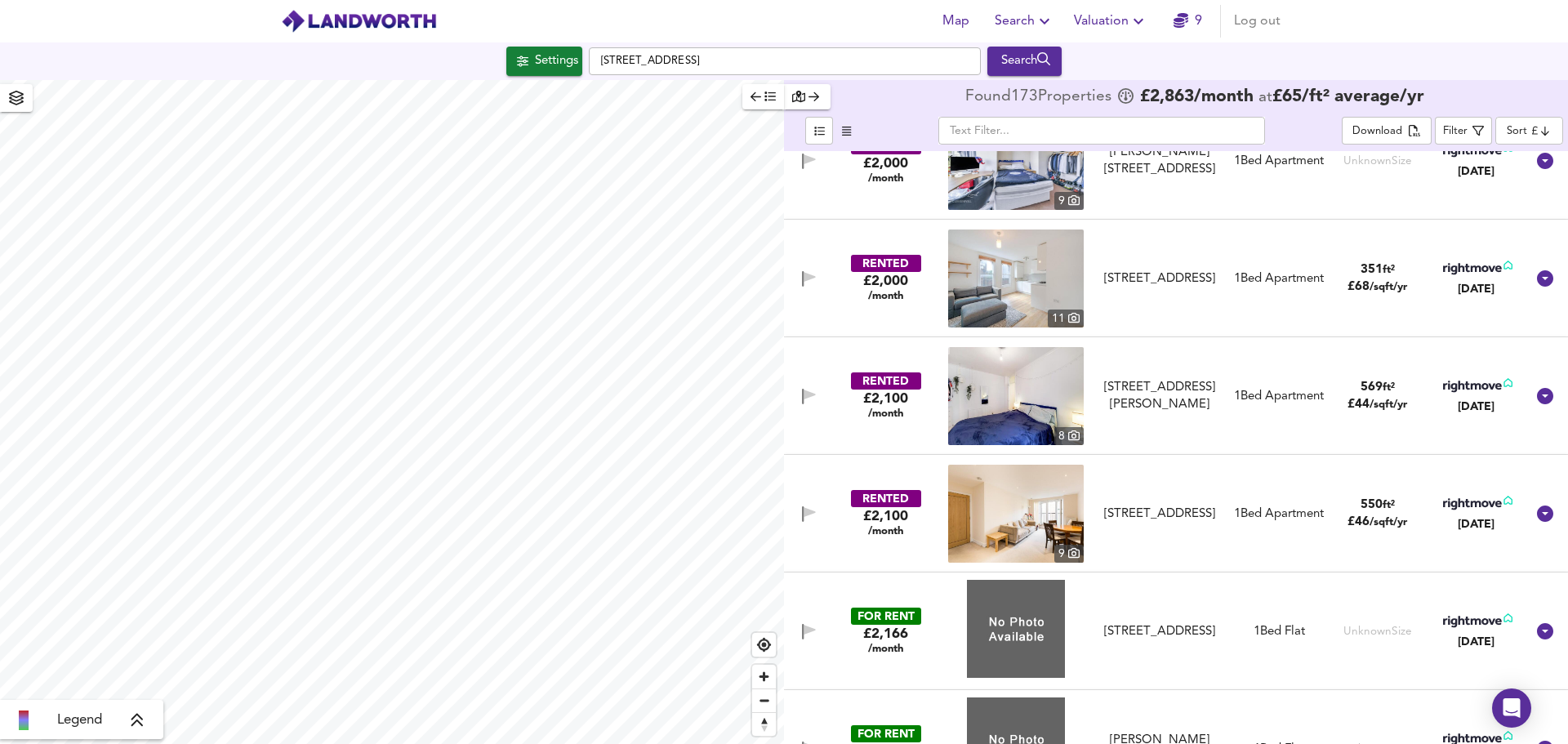
click at [1012, 411] on img at bounding box center [1016, 396] width 136 height 98
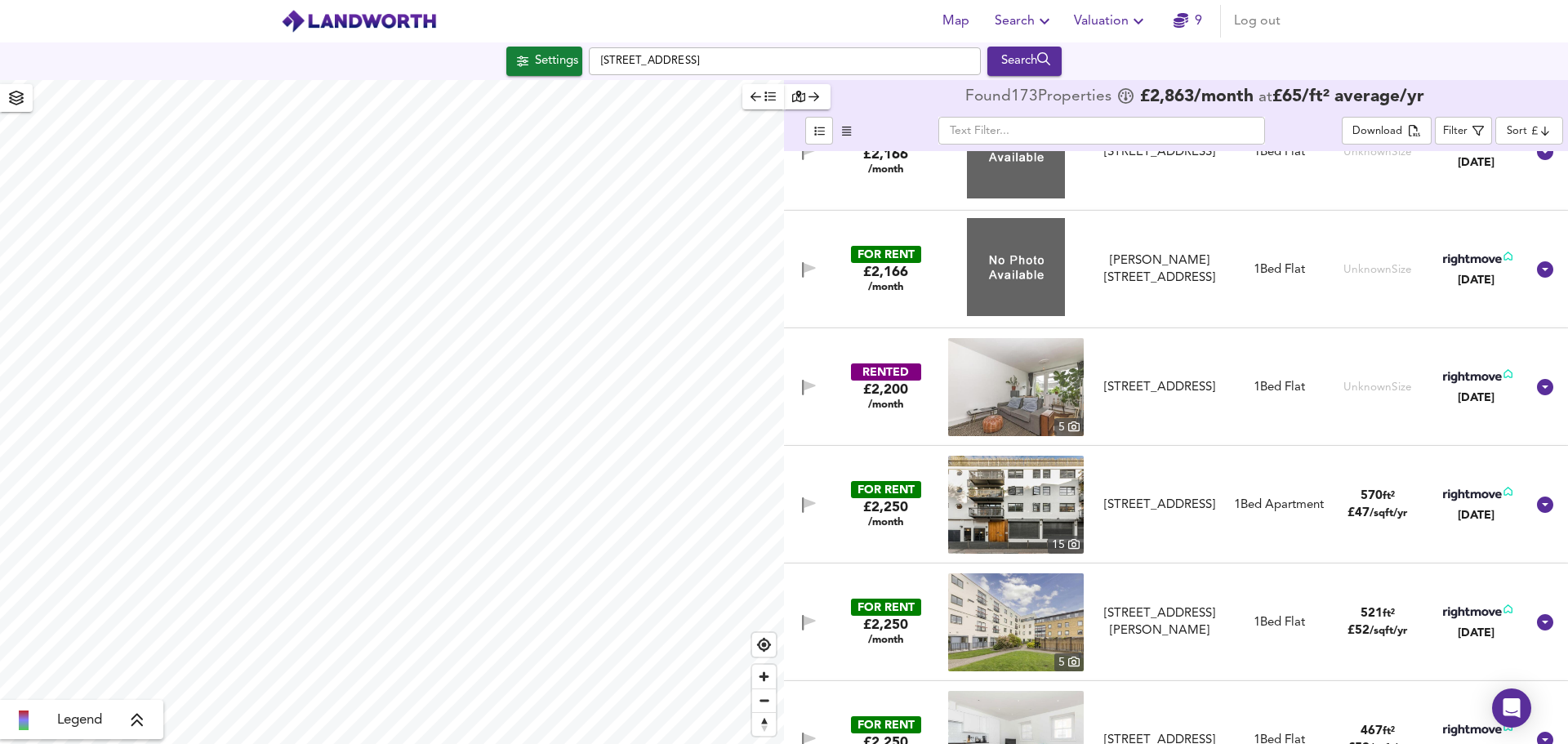
scroll to position [1714, 0]
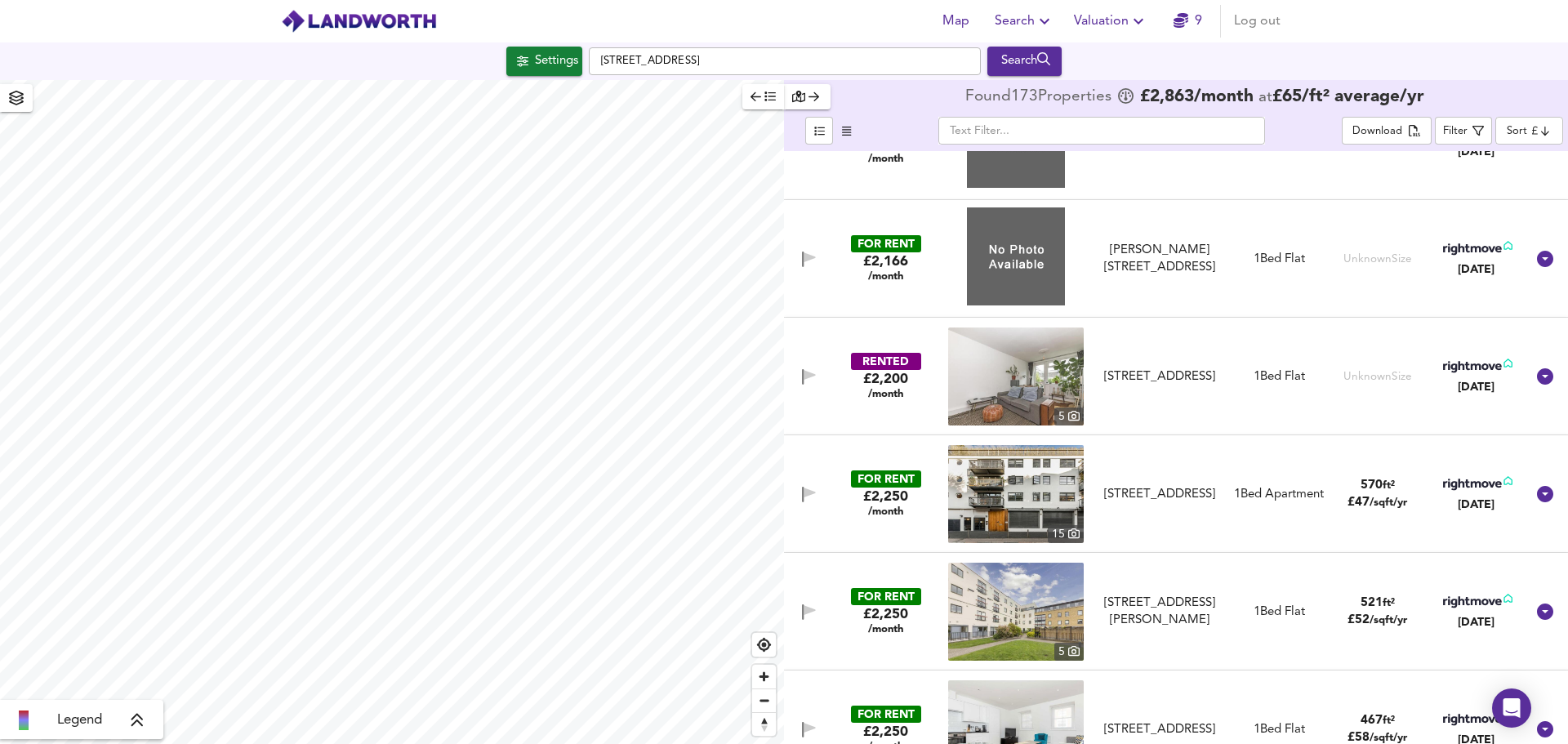
click at [1045, 378] on img at bounding box center [1016, 376] width 136 height 98
